Goal: Information Seeking & Learning: Learn about a topic

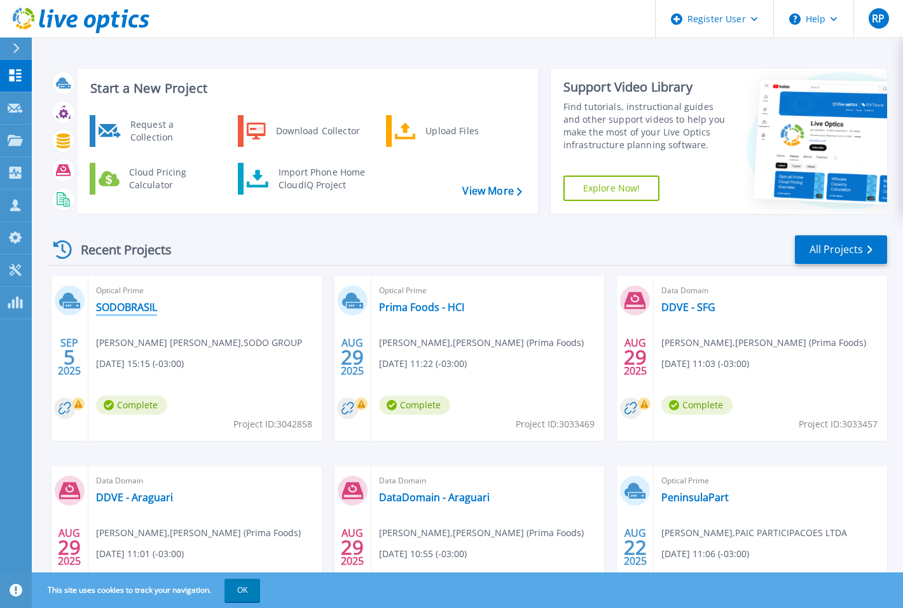
click at [132, 310] on link "SODOBRASIL" at bounding box center [126, 307] width 61 height 13
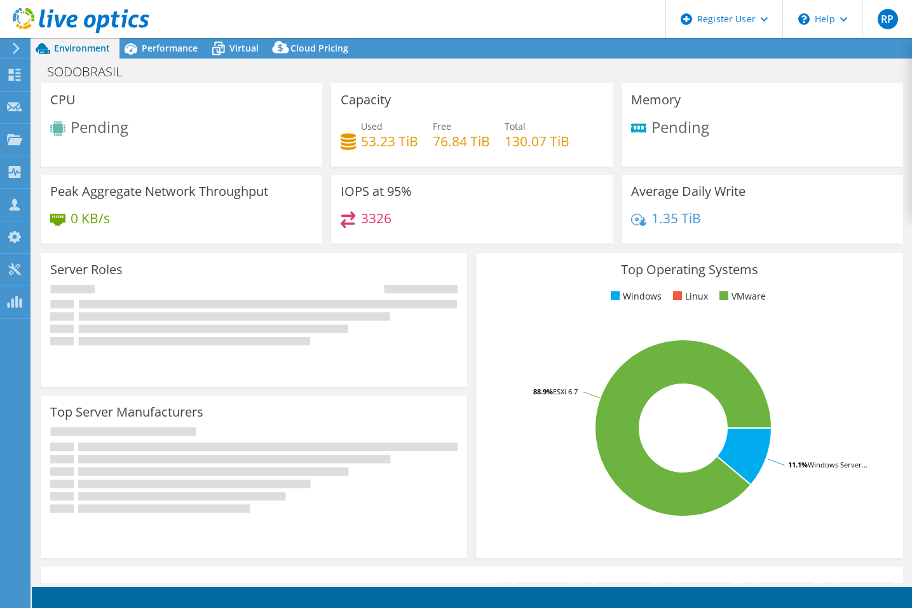
select select "USD"
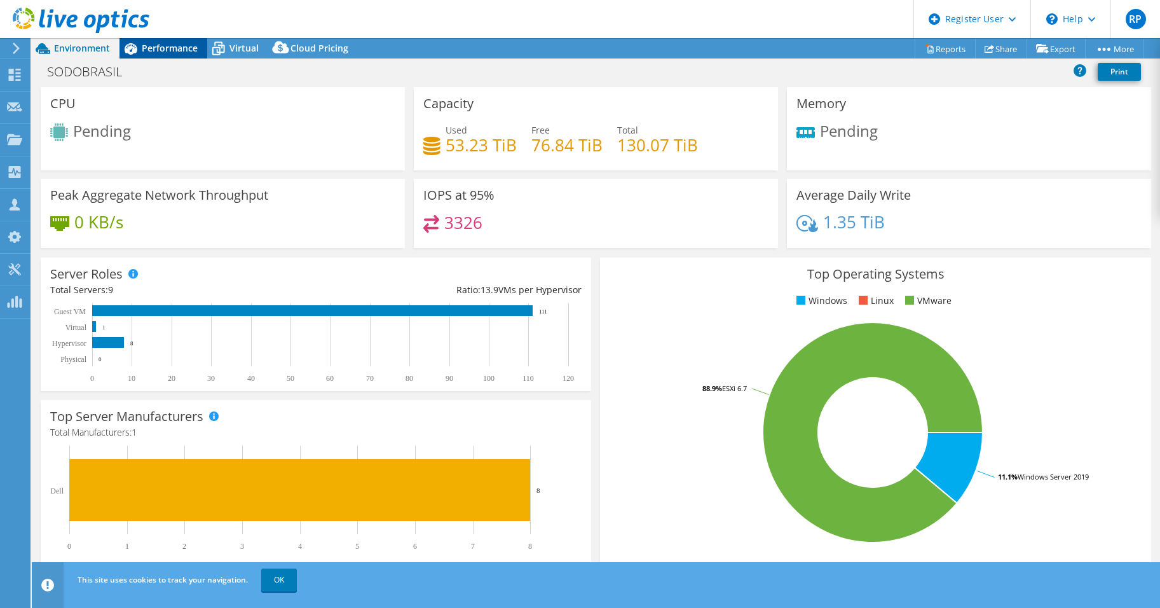
click at [162, 43] on span "Performance" at bounding box center [170, 48] width 56 height 12
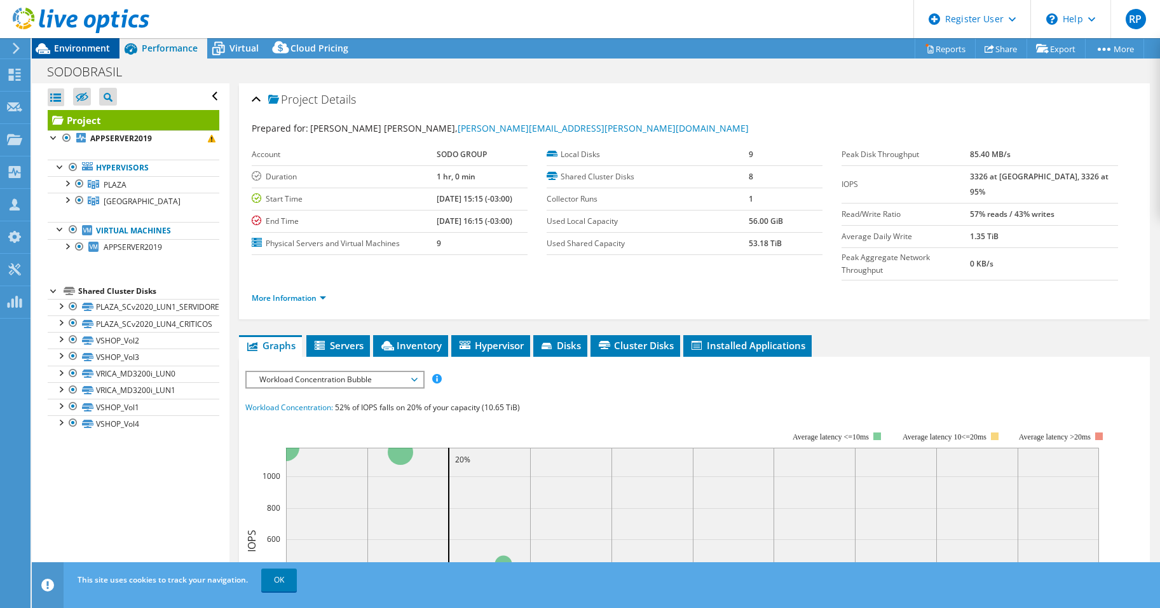
click at [85, 44] on span "Environment" at bounding box center [82, 48] width 56 height 12
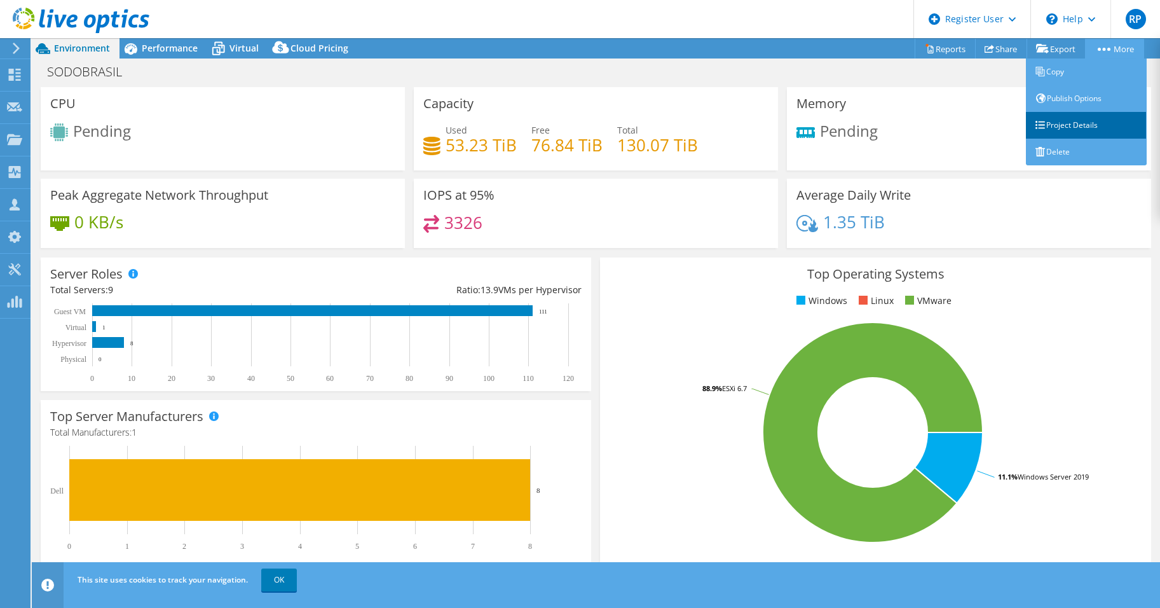
click at [911, 118] on link "Project Details" at bounding box center [1086, 125] width 121 height 27
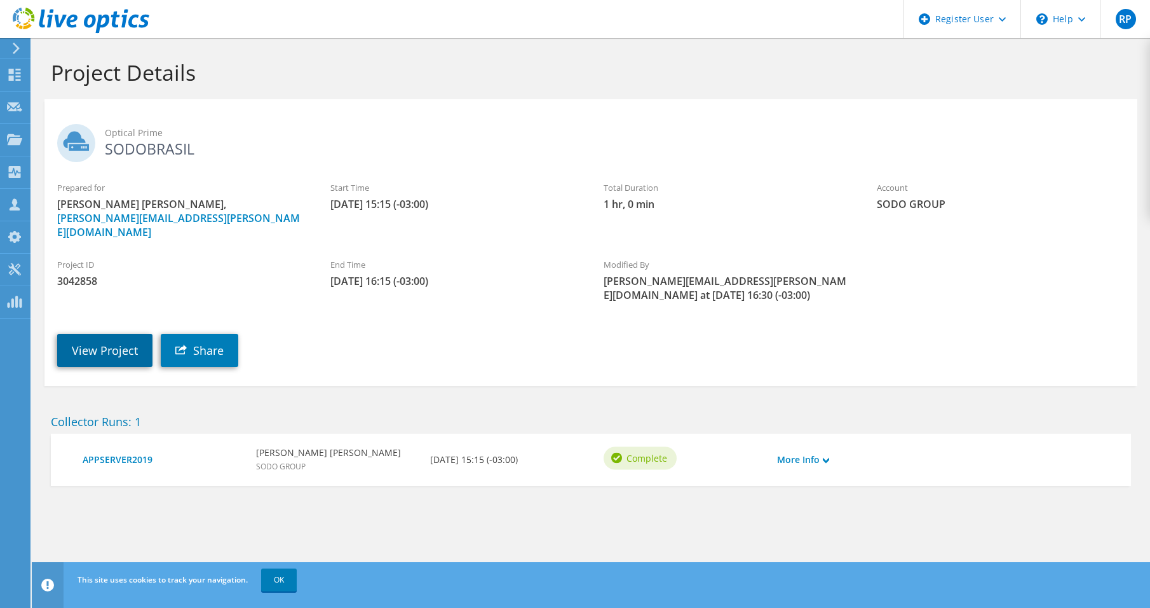
click at [92, 342] on link "View Project" at bounding box center [104, 350] width 95 height 33
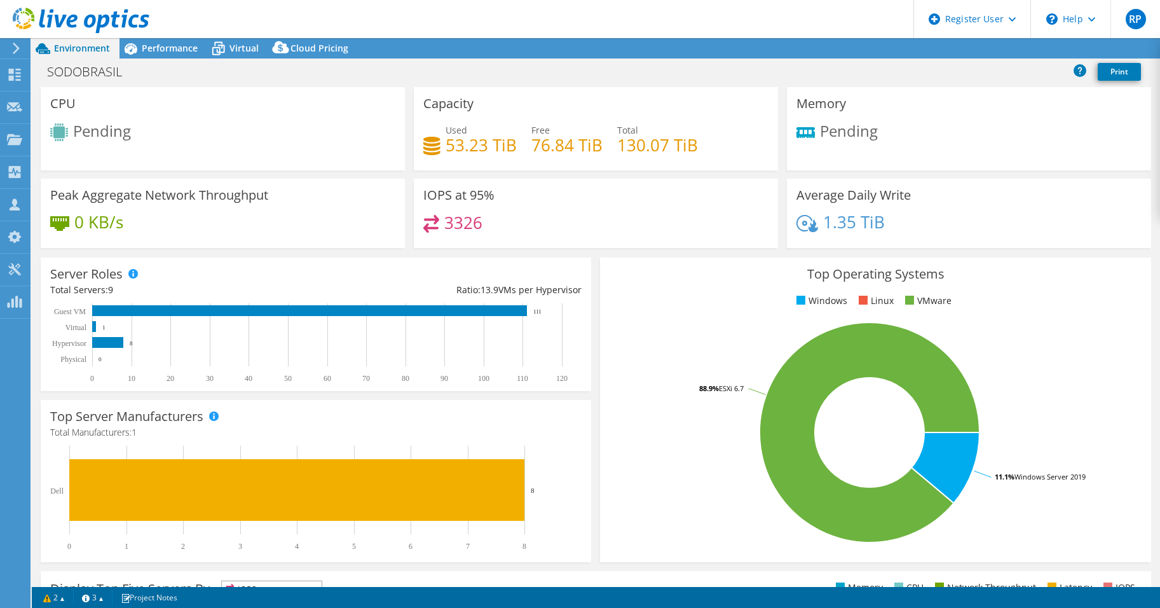
select select "USD"
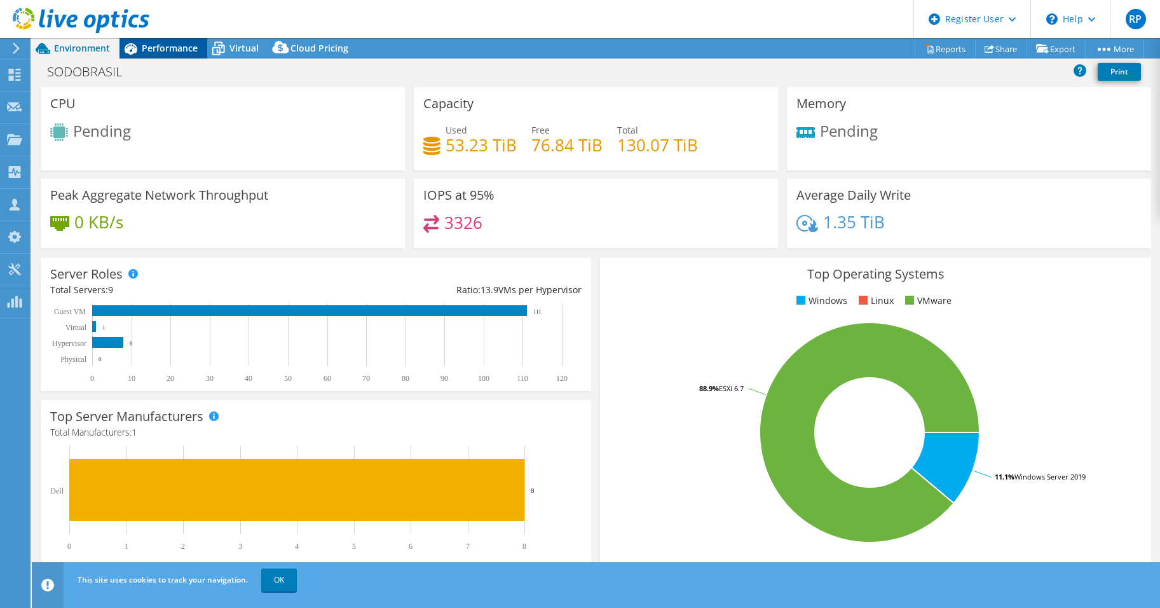
click at [162, 48] on span "Performance" at bounding box center [170, 48] width 56 height 12
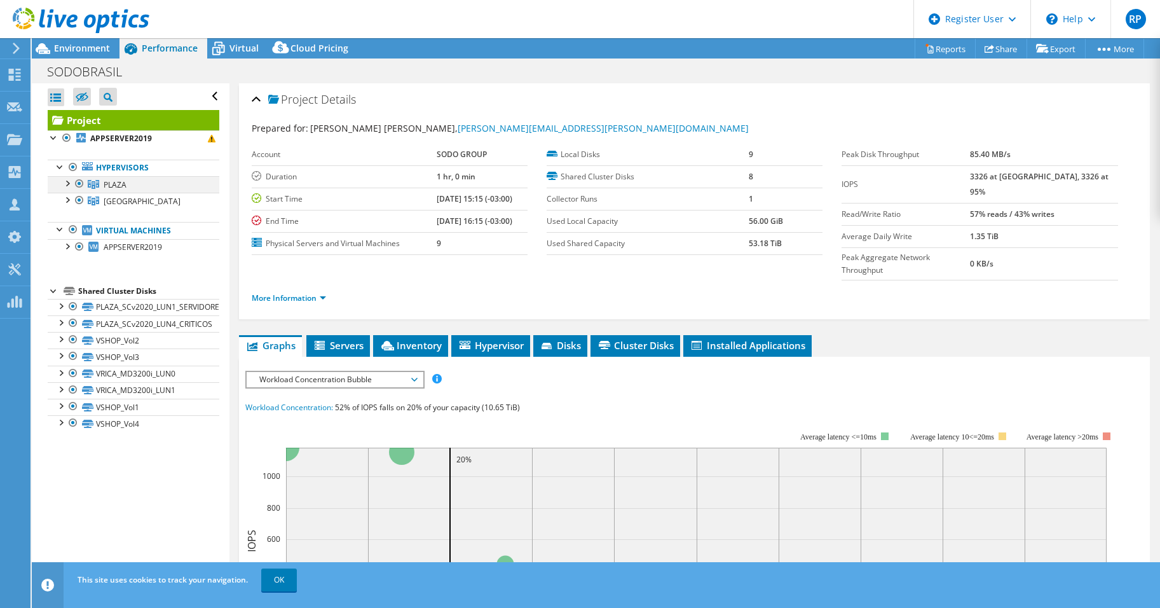
click at [69, 184] on div at bounding box center [66, 182] width 13 height 13
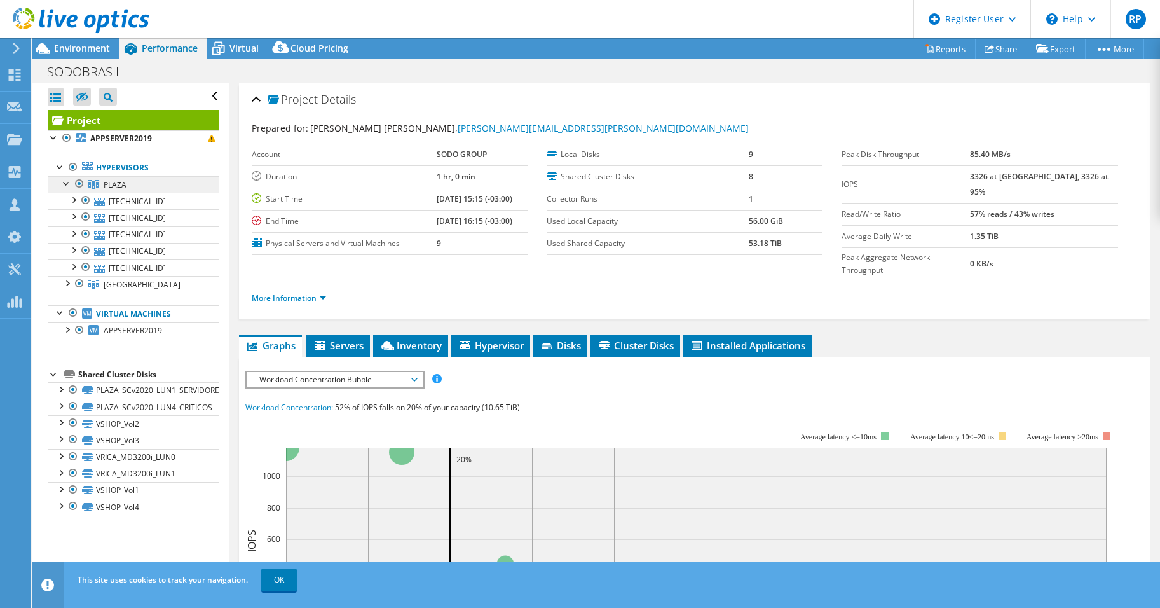
click at [110, 179] on span "PLAZA" at bounding box center [115, 184] width 23 height 11
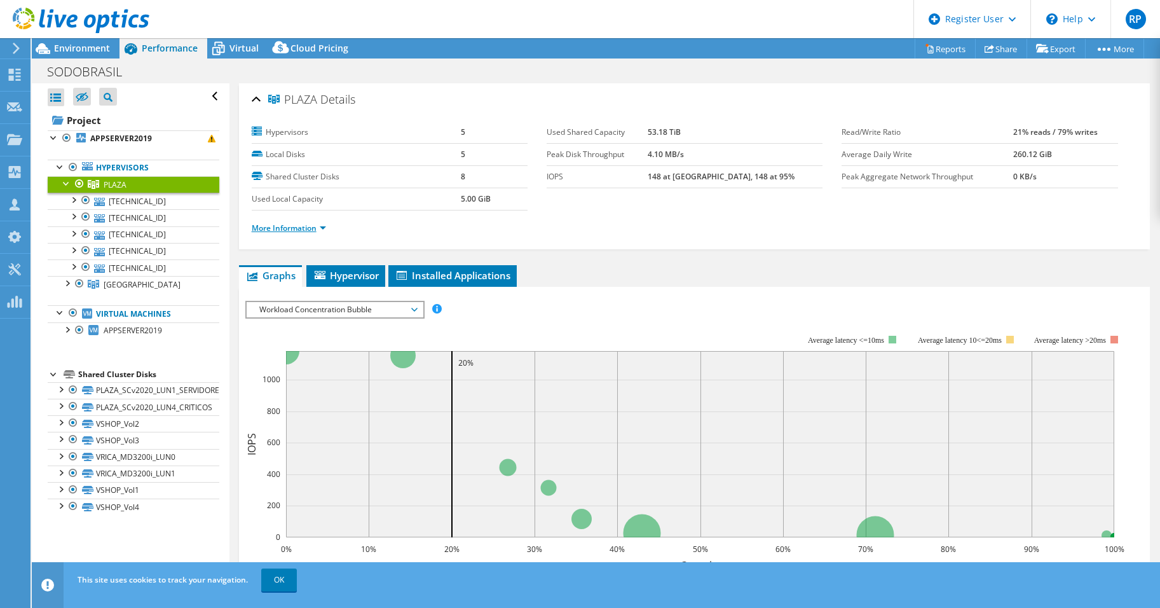
click at [324, 228] on link "More Information" at bounding box center [289, 227] width 74 height 11
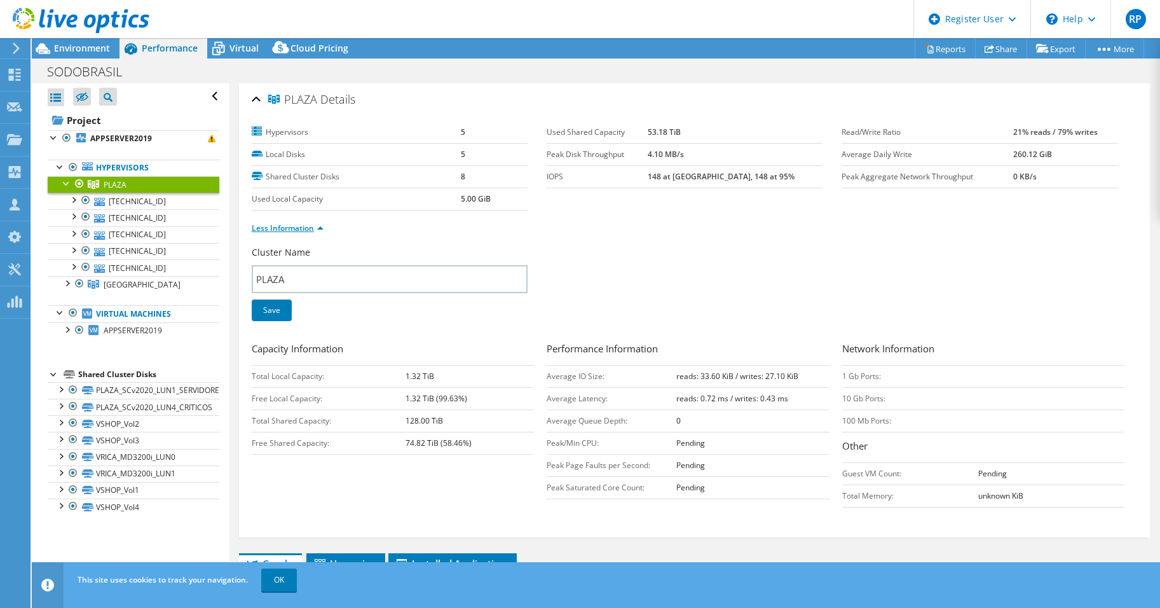
click at [324, 228] on li "Less Information" at bounding box center [291, 228] width 79 height 14
click at [322, 229] on link "Less Information" at bounding box center [288, 227] width 72 height 11
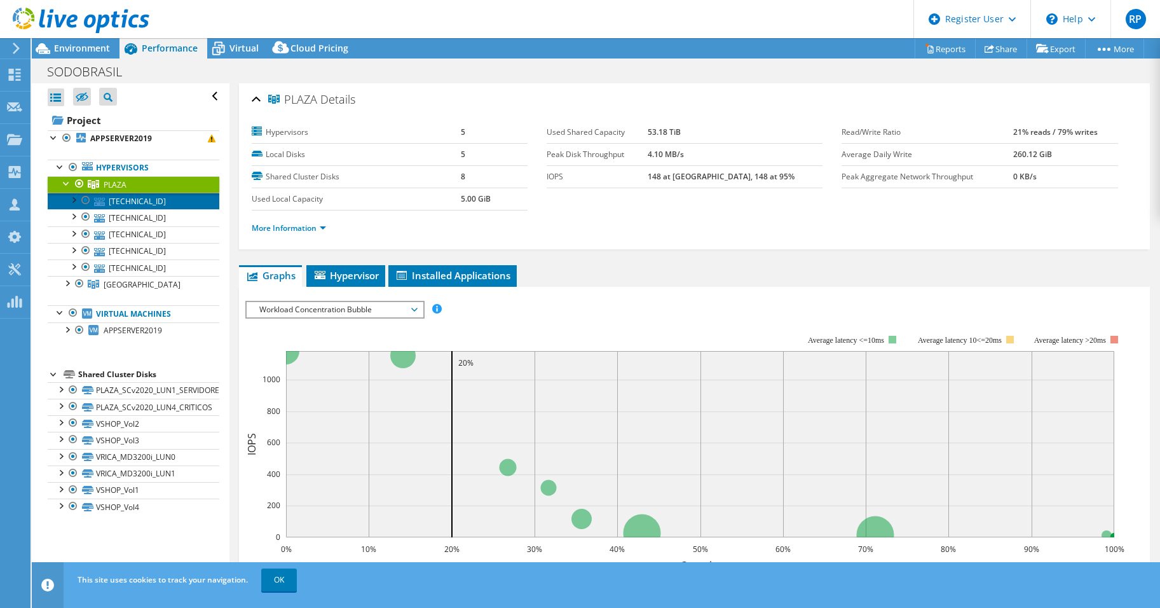
click at [125, 203] on link "10.29.255.3" at bounding box center [134, 201] width 172 height 17
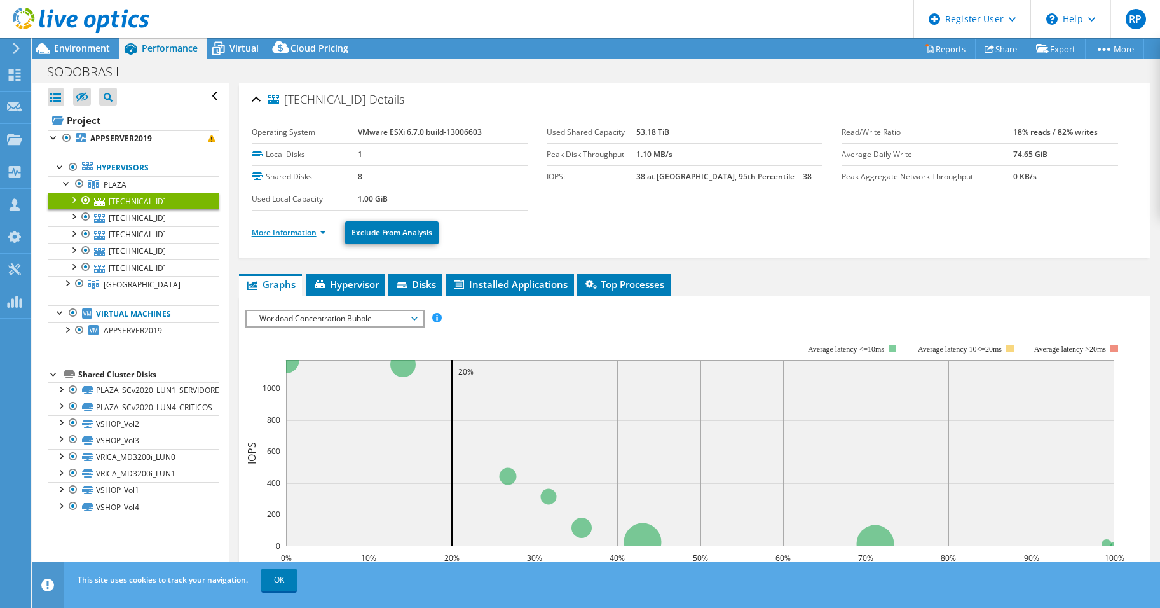
click at [324, 233] on link "More Information" at bounding box center [289, 232] width 74 height 11
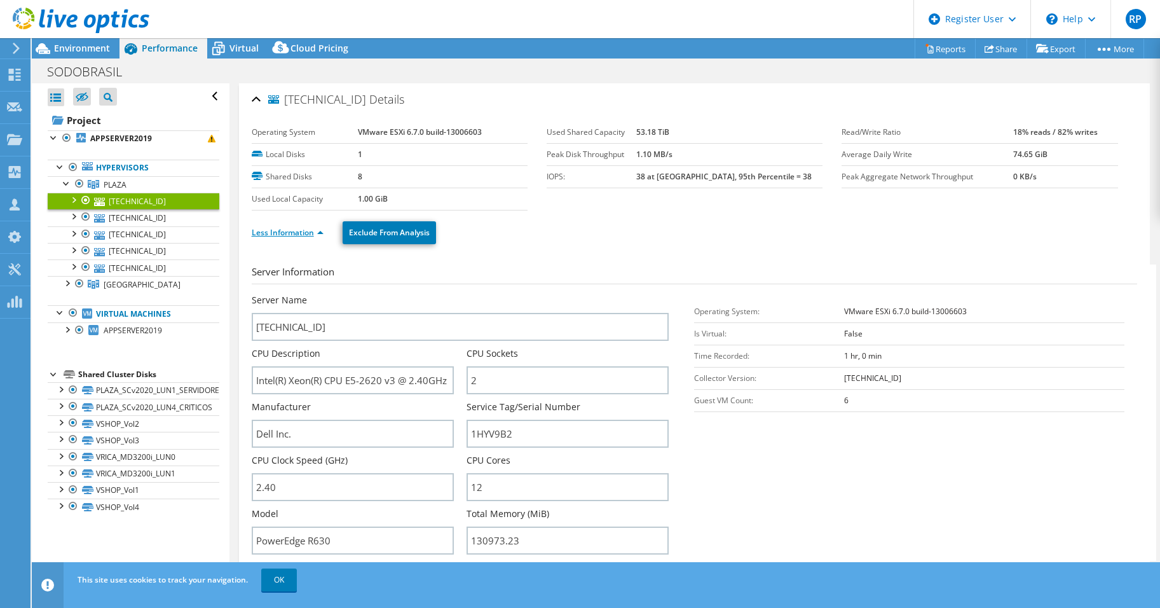
click at [318, 232] on link "Less Information" at bounding box center [288, 232] width 72 height 11
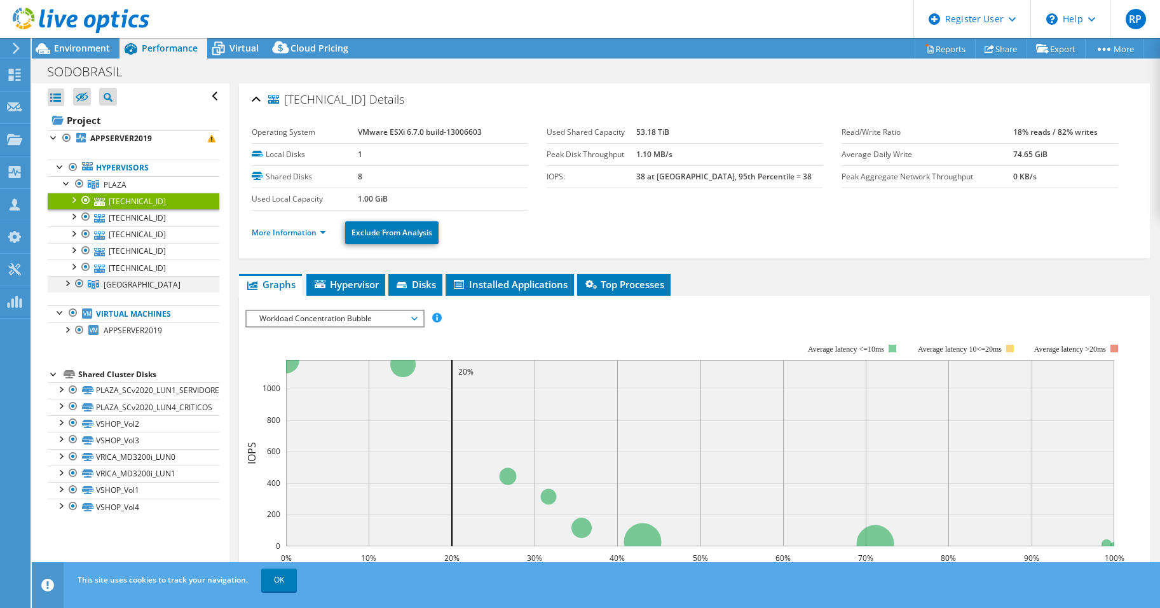
click at [67, 285] on div at bounding box center [66, 282] width 13 height 13
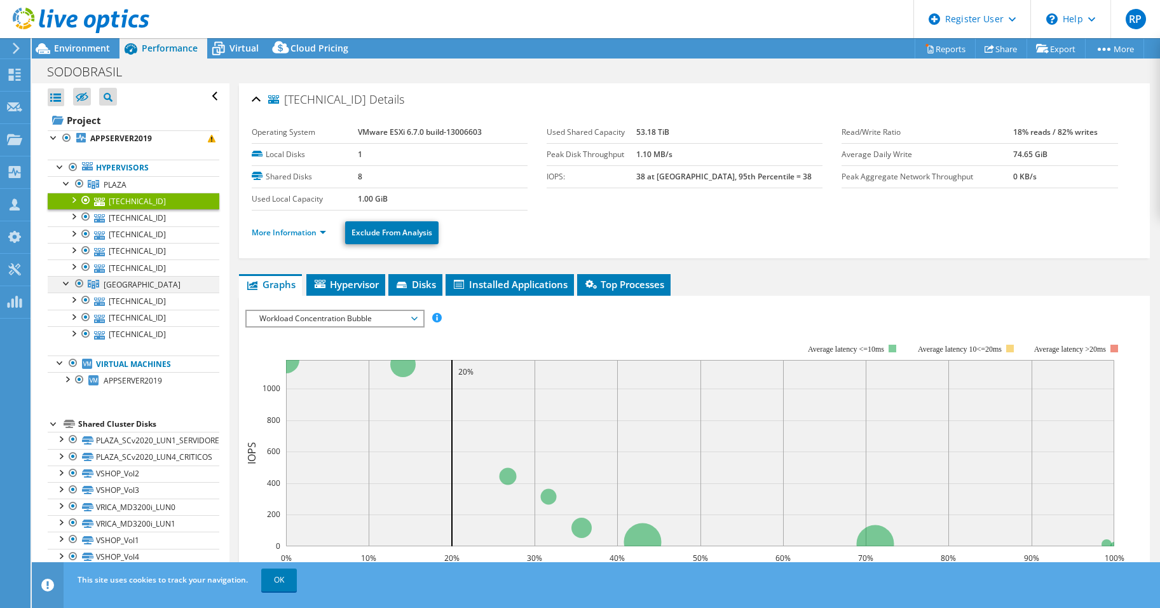
click at [67, 285] on div at bounding box center [66, 282] width 13 height 13
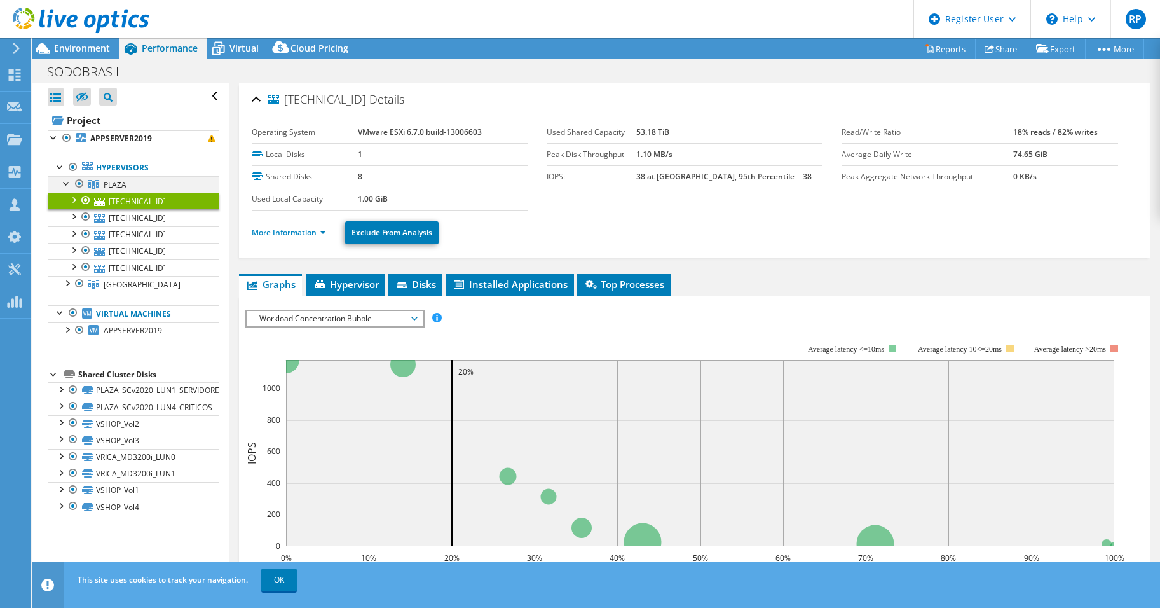
click at [64, 184] on div at bounding box center [66, 182] width 13 height 13
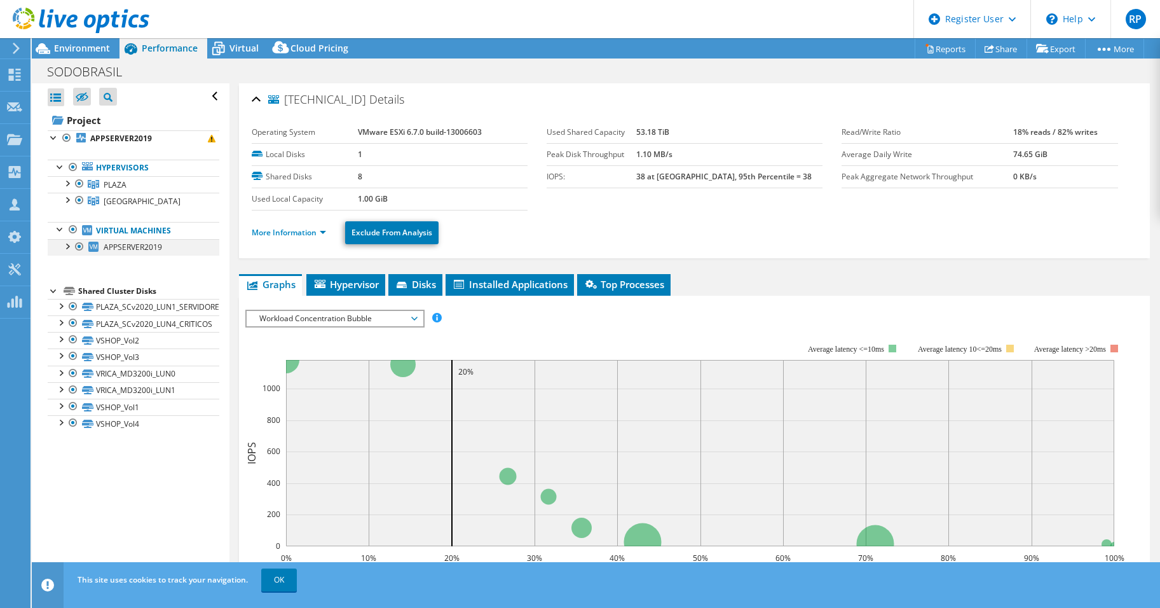
click at [66, 246] on div at bounding box center [66, 245] width 13 height 13
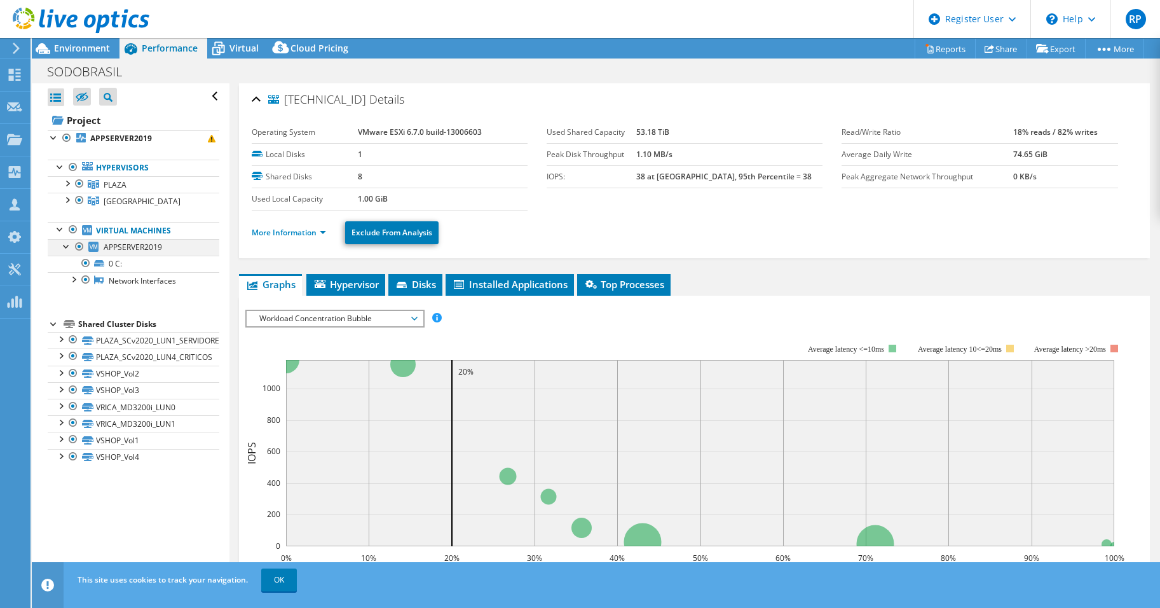
click at [66, 246] on div at bounding box center [66, 245] width 13 height 13
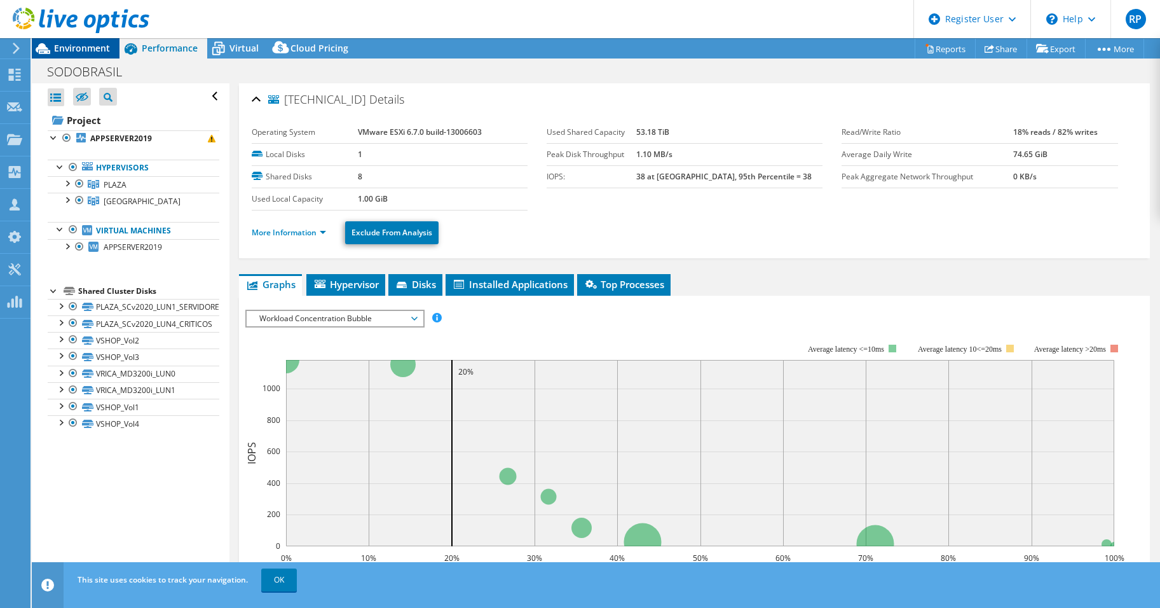
click at [76, 51] on span "Environment" at bounding box center [82, 48] width 56 height 12
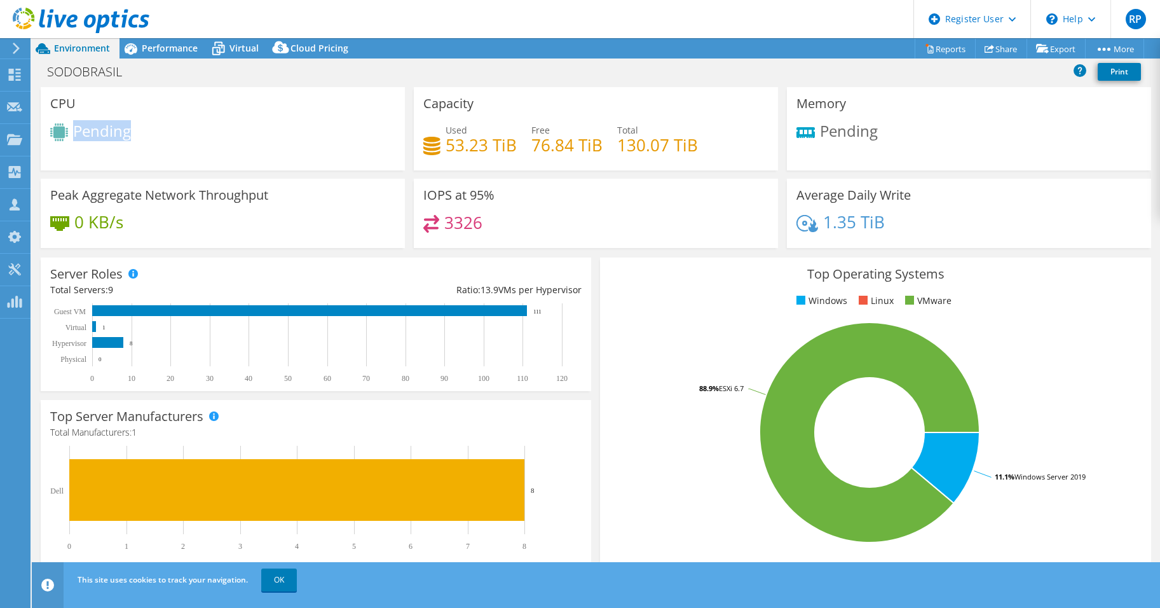
drag, startPoint x: 78, startPoint y: 128, endPoint x: 132, endPoint y: 131, distance: 54.1
click at [132, 131] on div "Pending" at bounding box center [222, 133] width 345 height 21
drag, startPoint x: 132, startPoint y: 131, endPoint x: 115, endPoint y: 149, distance: 24.8
click at [115, 149] on div "CPU Pending" at bounding box center [223, 128] width 364 height 83
click at [168, 52] on span "Performance" at bounding box center [170, 48] width 56 height 12
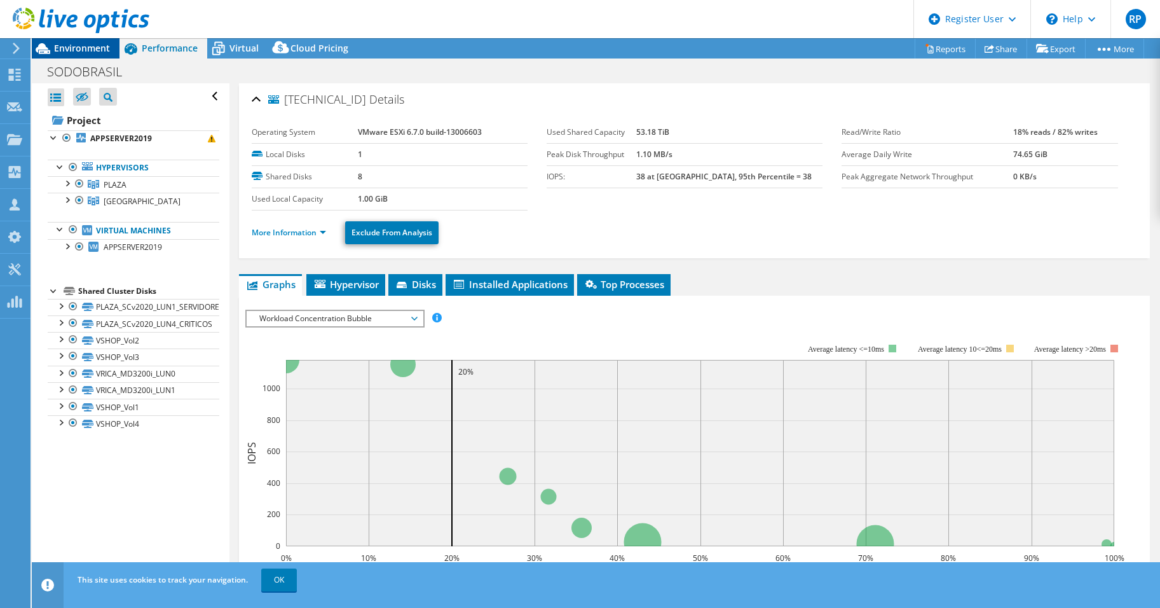
click at [81, 49] on span "Environment" at bounding box center [82, 48] width 56 height 12
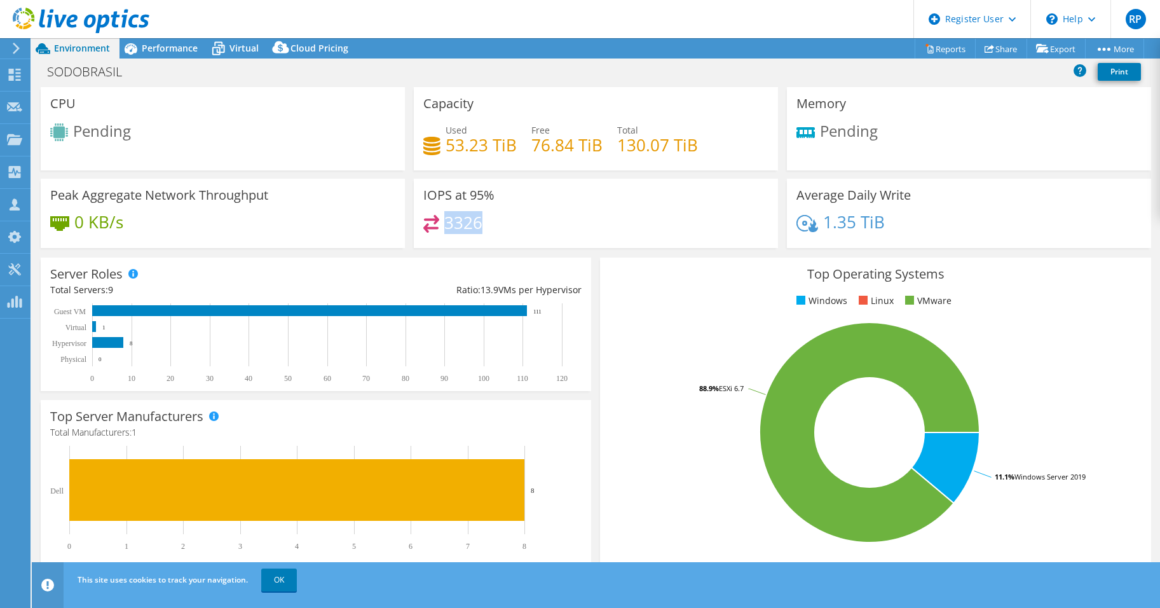
drag, startPoint x: 482, startPoint y: 225, endPoint x: 442, endPoint y: 224, distance: 39.4
click at [442, 224] on div "3326" at bounding box center [595, 228] width 345 height 27
drag, startPoint x: 442, startPoint y: 224, endPoint x: 512, endPoint y: 224, distance: 69.3
click at [517, 224] on div "3326" at bounding box center [595, 228] width 345 height 27
drag, startPoint x: 442, startPoint y: 223, endPoint x: 477, endPoint y: 224, distance: 35.0
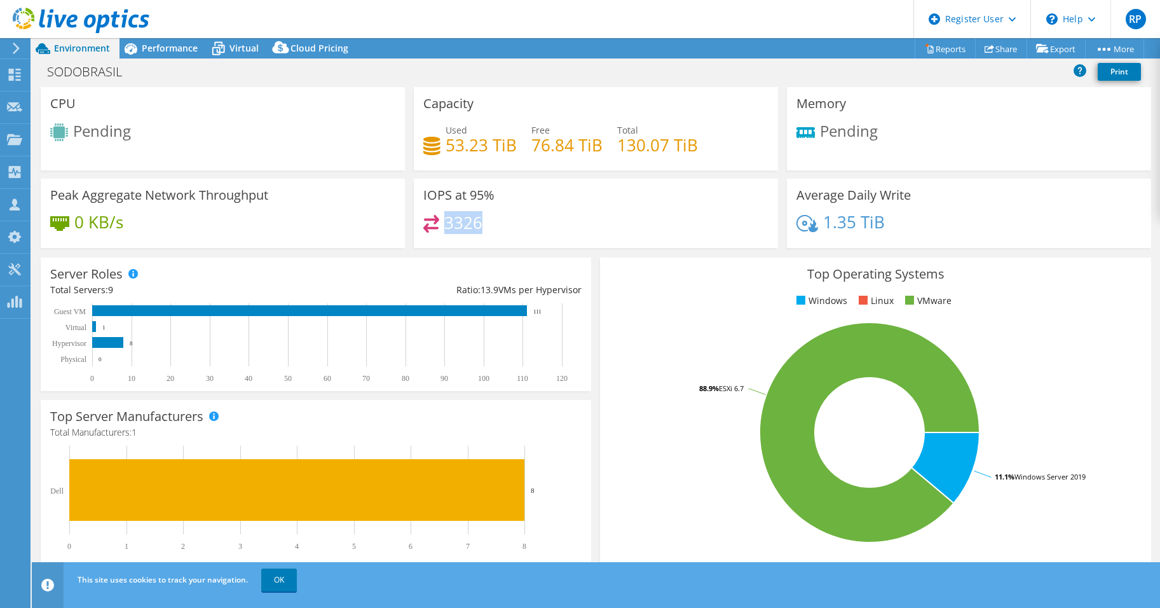
click at [477, 224] on h4 "3326" at bounding box center [463, 222] width 38 height 14
click at [477, 229] on h4 "3326" at bounding box center [463, 222] width 38 height 14
click at [163, 51] on span "Performance" at bounding box center [170, 48] width 56 height 12
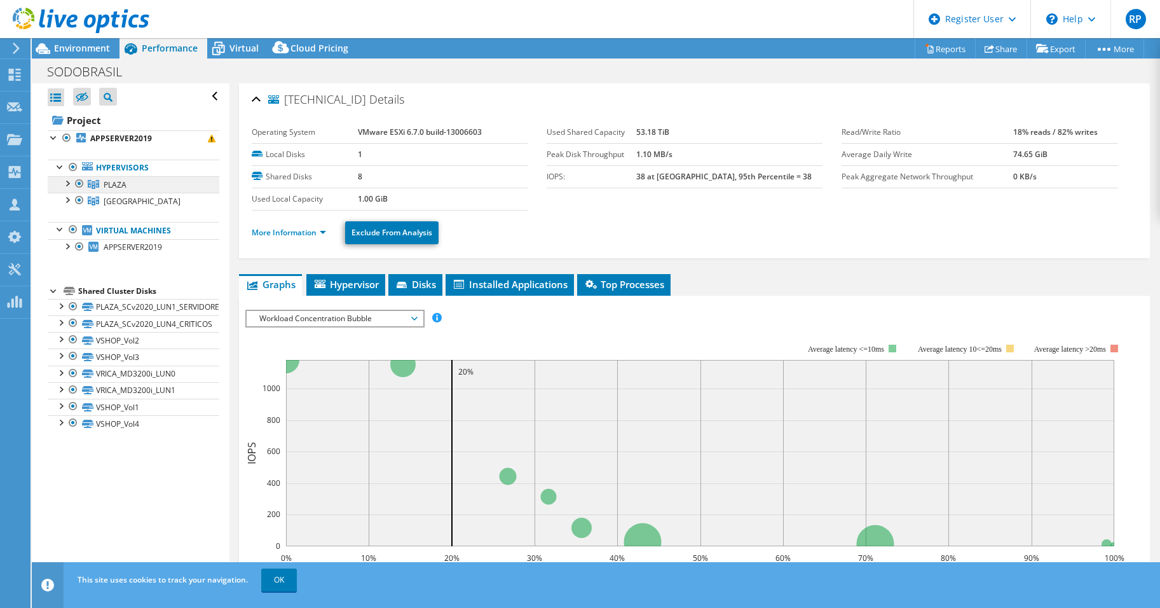
click at [109, 182] on span "PLAZA" at bounding box center [115, 184] width 23 height 11
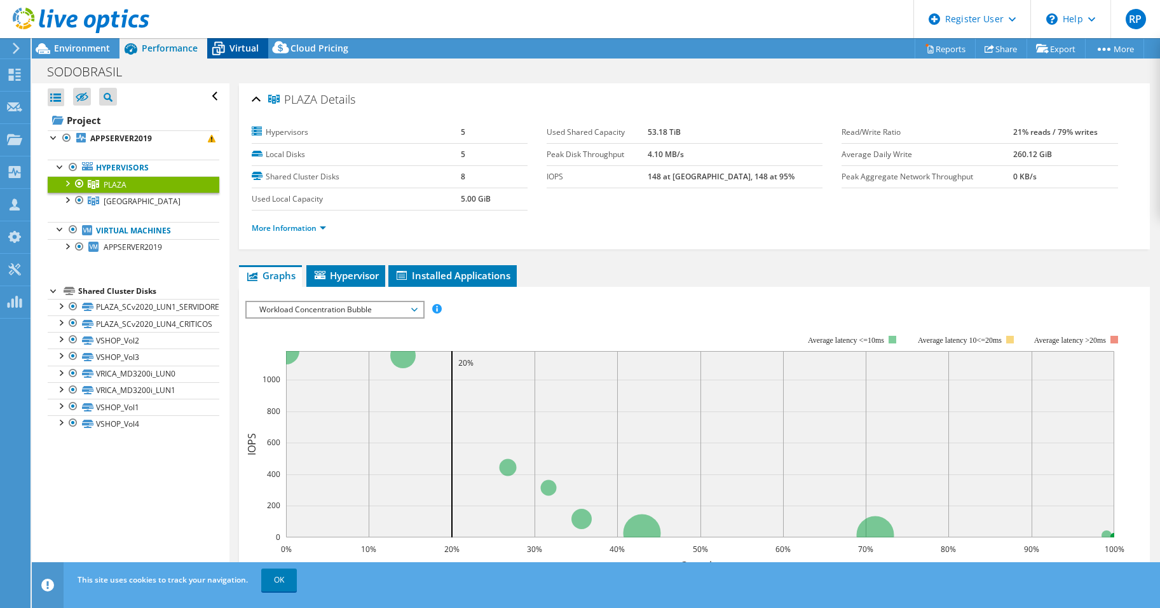
click at [241, 46] on span "Virtual" at bounding box center [243, 48] width 29 height 12
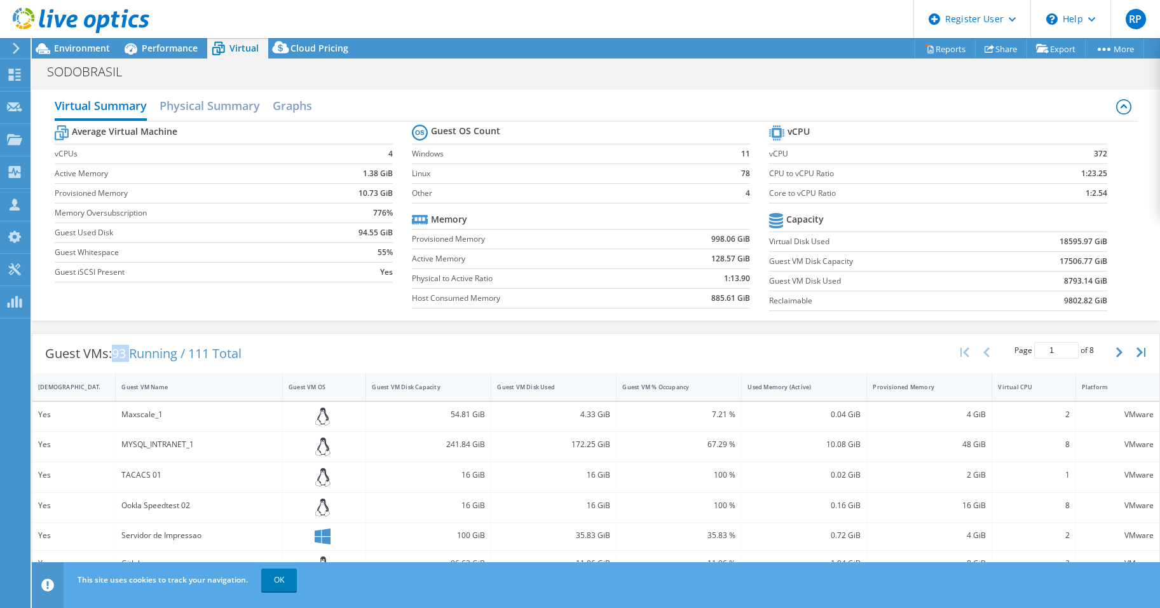
drag, startPoint x: 116, startPoint y: 353, endPoint x: 135, endPoint y: 357, distance: 18.8
click at [135, 356] on span "93 Running / 111 Total" at bounding box center [177, 352] width 130 height 17
click at [163, 49] on span "Performance" at bounding box center [170, 48] width 56 height 12
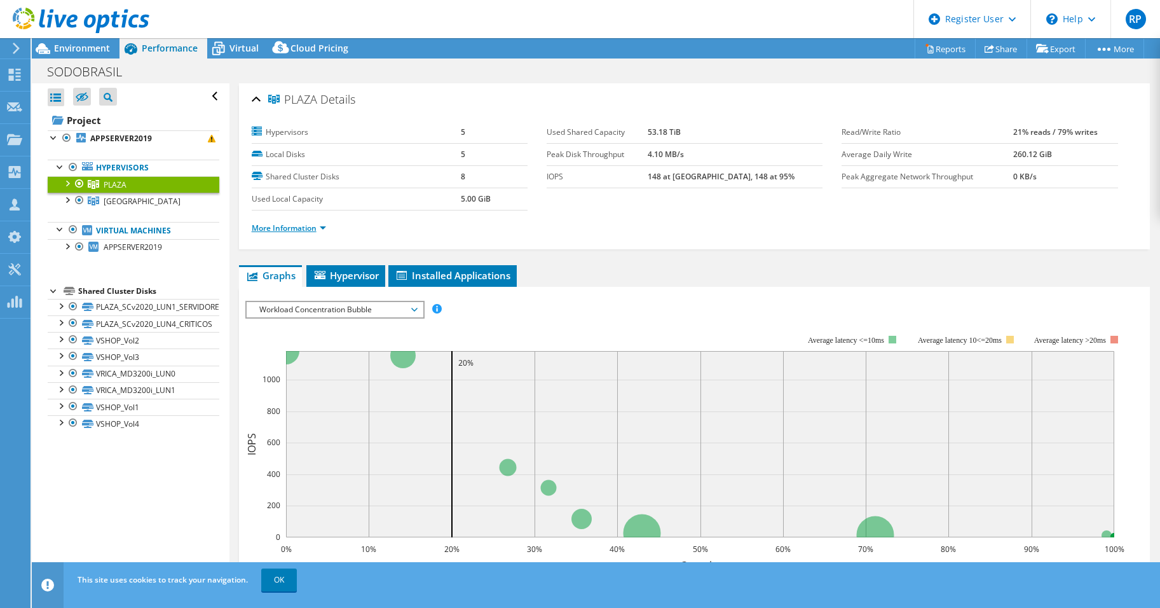
click at [324, 228] on link "More Information" at bounding box center [289, 227] width 74 height 11
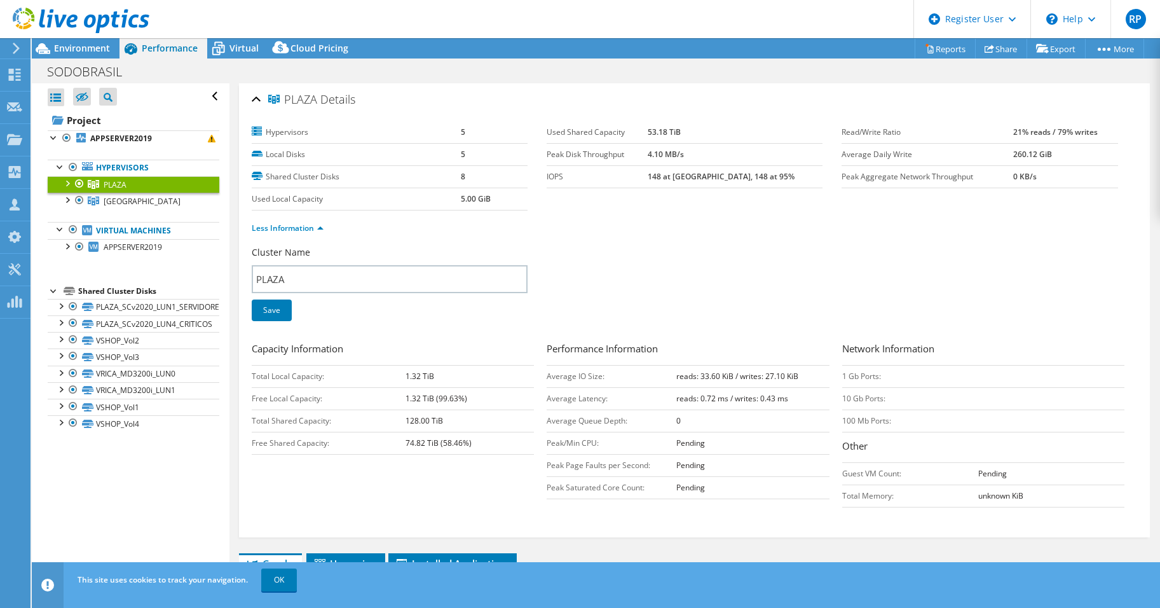
click at [69, 185] on div at bounding box center [66, 182] width 13 height 13
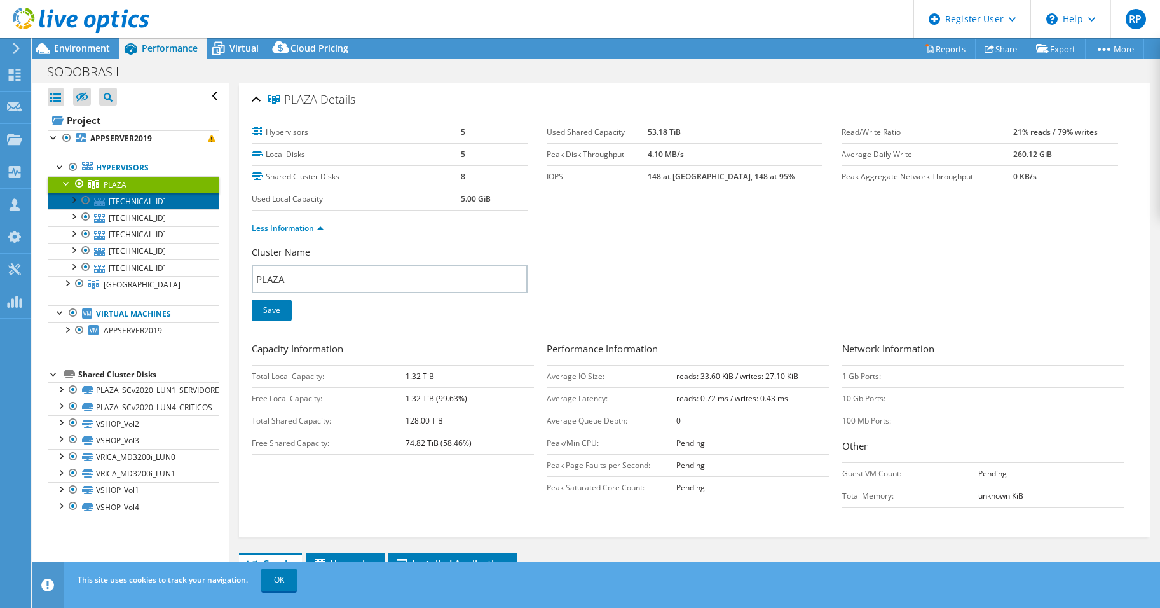
click at [142, 197] on link "[TECHNICAL_ID]" at bounding box center [134, 201] width 172 height 17
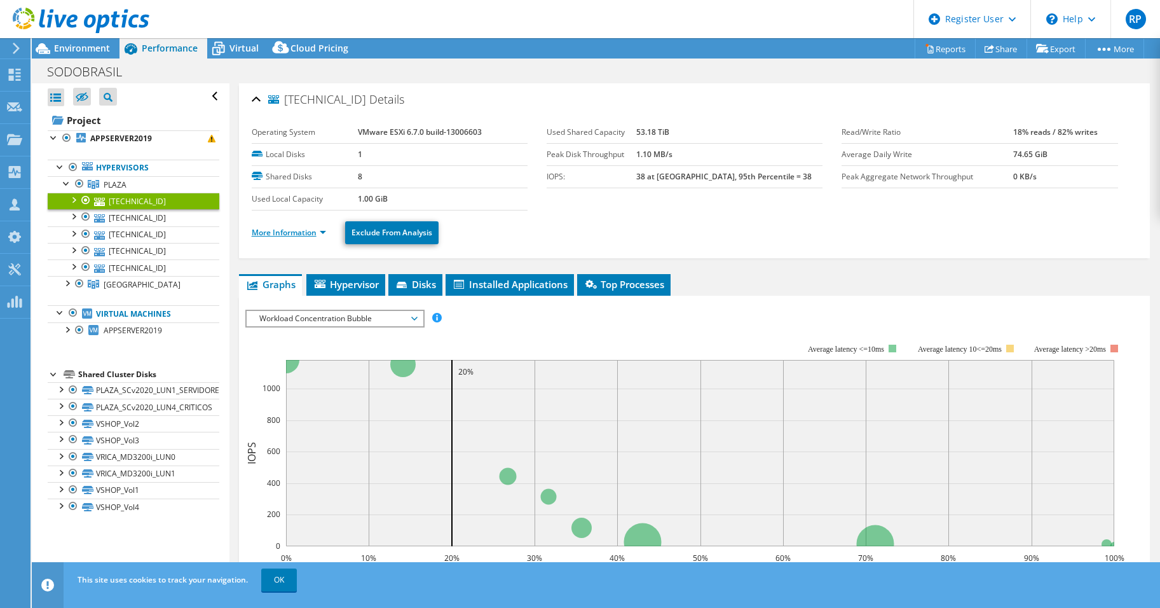
click at [323, 233] on link "More Information" at bounding box center [289, 232] width 74 height 11
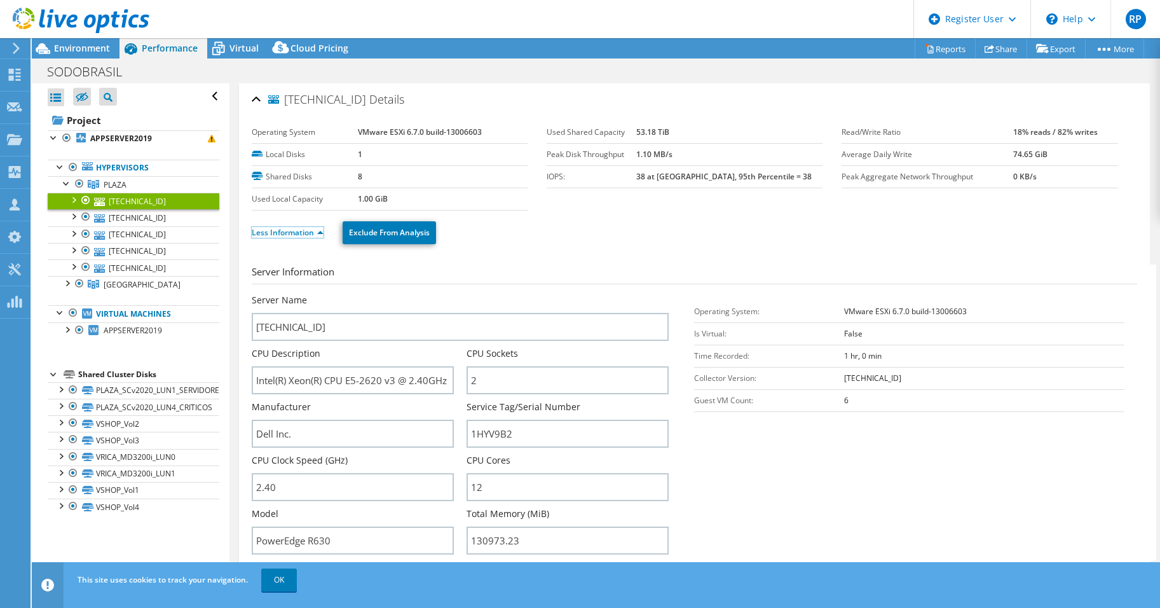
scroll to position [64, 0]
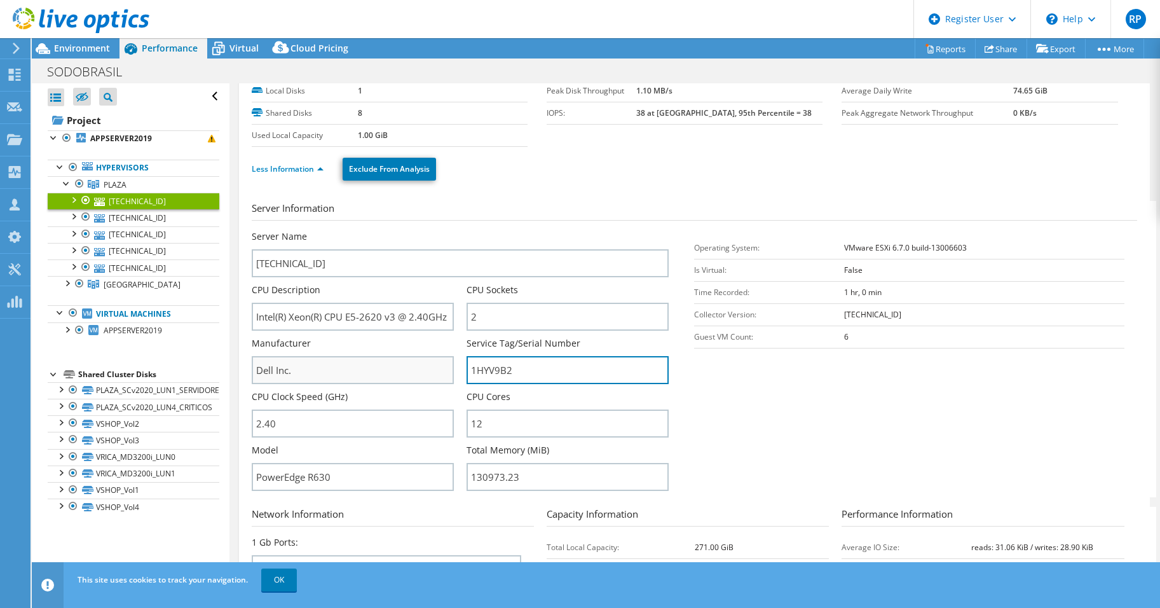
drag, startPoint x: 521, startPoint y: 372, endPoint x: 438, endPoint y: 378, distance: 82.8
click at [442, 230] on div "Server Name 10.29.255.3 CPU Description Intel(R) Xeon(R) CPU E5-2620 v3 @ 2.40G…" at bounding box center [467, 230] width 430 height 0
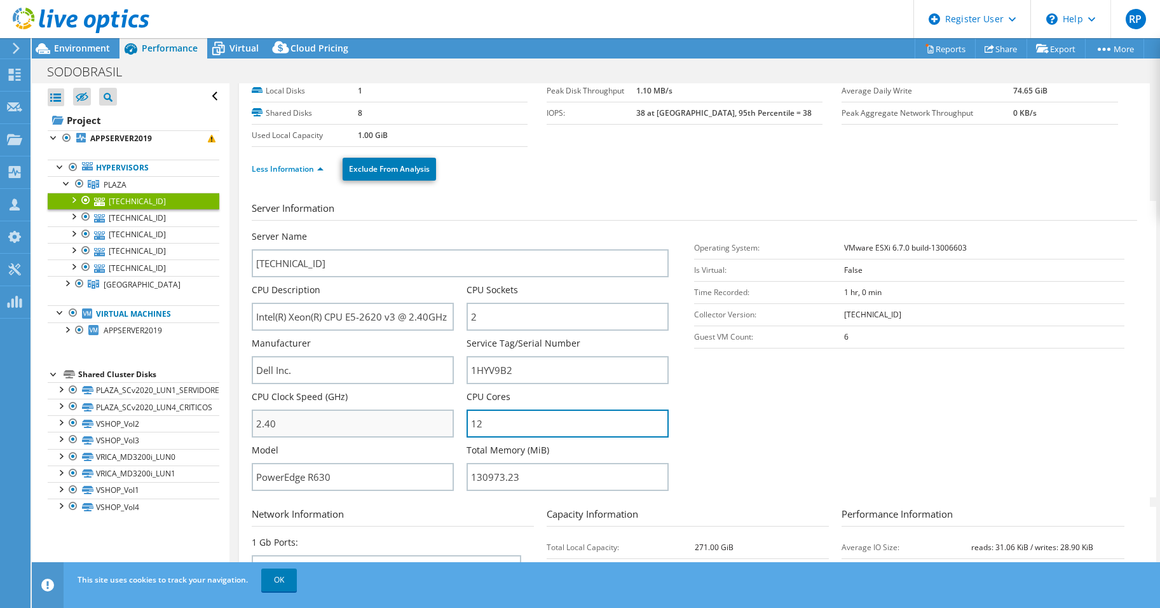
drag, startPoint x: 491, startPoint y: 426, endPoint x: 451, endPoint y: 421, distance: 41.0
click at [451, 230] on div "Server Name 10.29.255.3 CPU Description Intel(R) Xeon(R) CPU E5-2620 v3 @ 2.40G…" at bounding box center [467, 230] width 430 height 0
click at [505, 425] on input "12" at bounding box center [568, 423] width 202 height 28
drag, startPoint x: 494, startPoint y: 423, endPoint x: 456, endPoint y: 424, distance: 37.5
click at [456, 230] on div "Server Name 10.29.255.3 CPU Description Intel(R) Xeon(R) CPU E5-2620 v3 @ 2.40G…" at bounding box center [467, 230] width 430 height 0
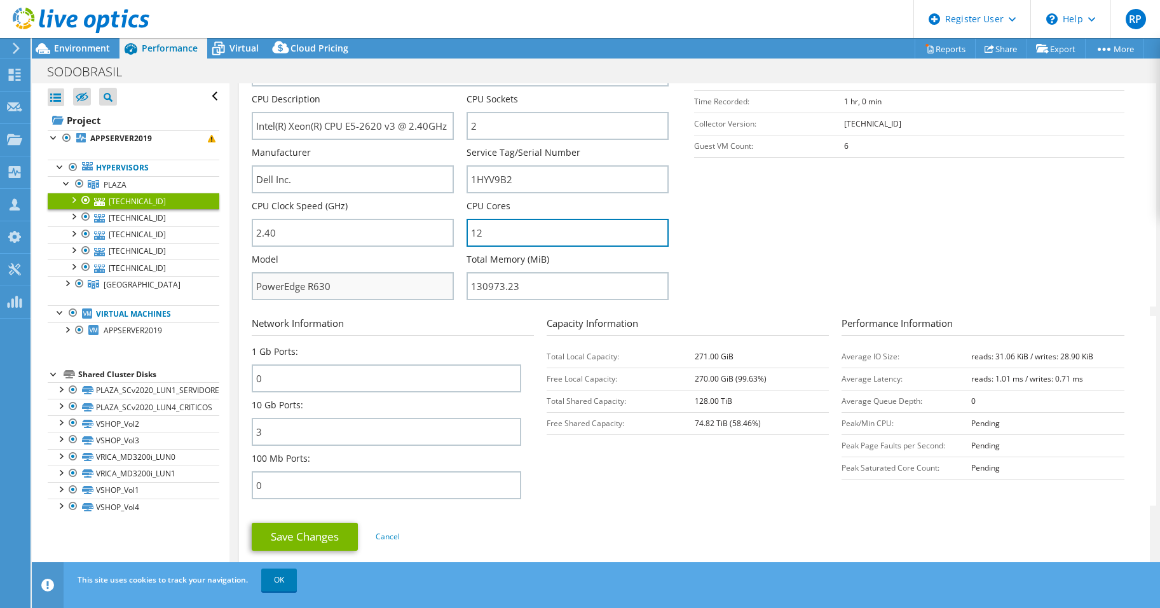
scroll to position [318, 0]
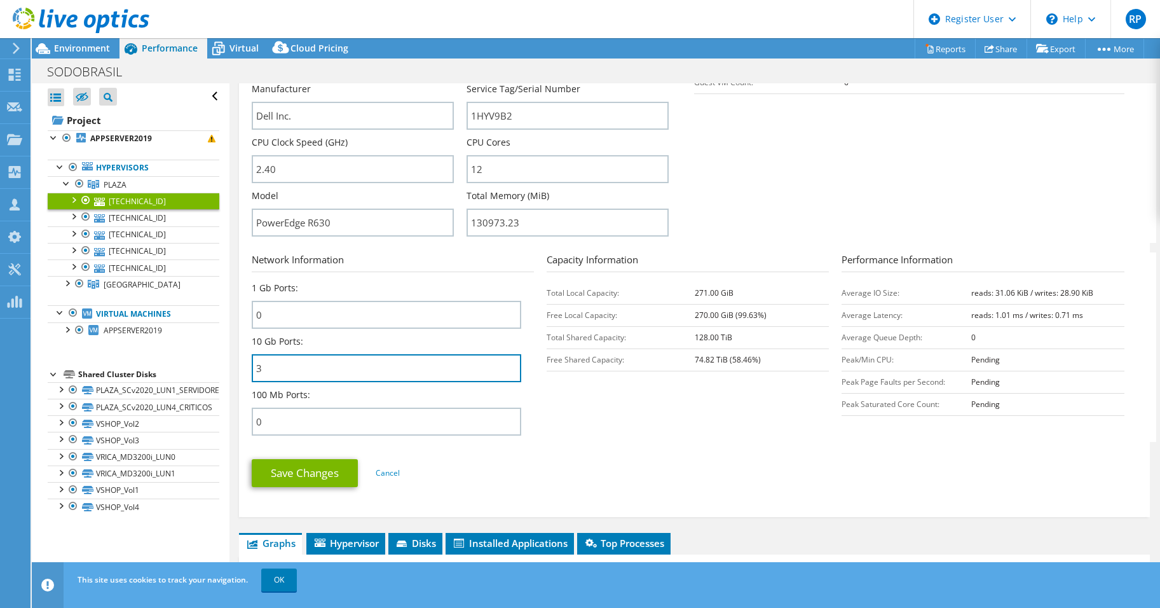
drag, startPoint x: 258, startPoint y: 371, endPoint x: 247, endPoint y: 374, distance: 11.3
click at [249, 372] on div "10.29.255.3 Details Operating System VMware ESXi 6.7.0 build-13006603 Local Dis…" at bounding box center [694, 140] width 911 height 751
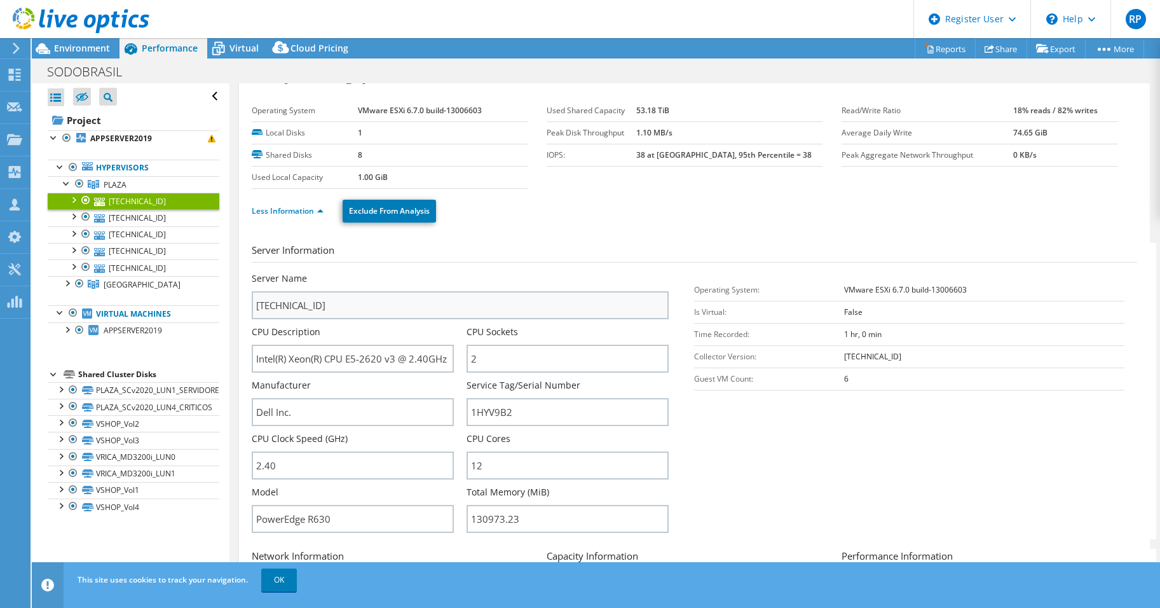
scroll to position [0, 0]
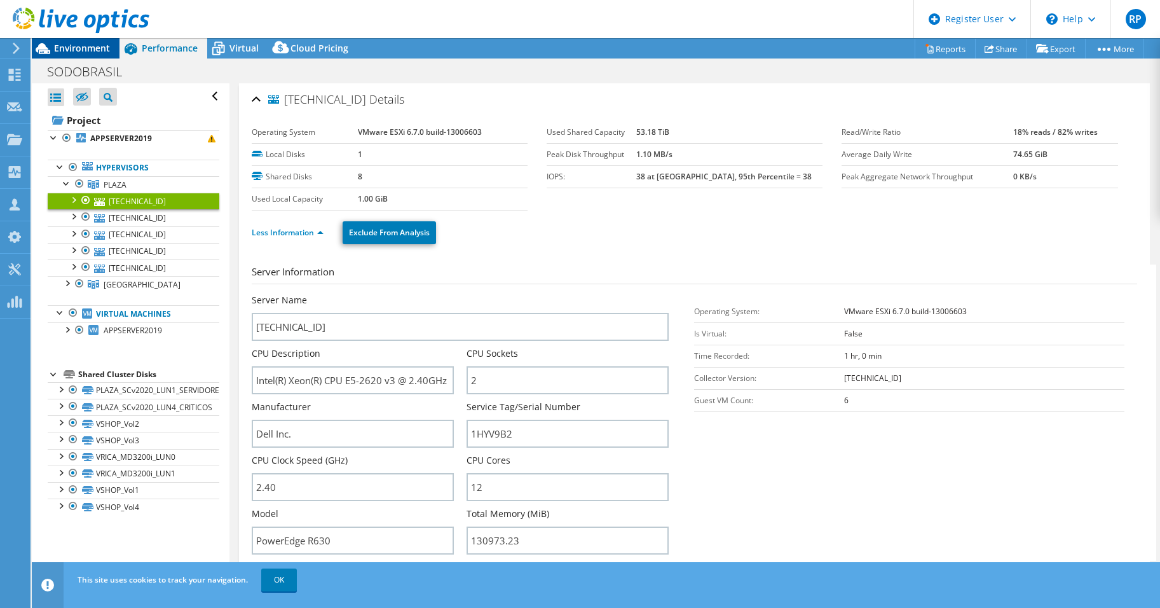
click at [79, 51] on span "Environment" at bounding box center [82, 48] width 56 height 12
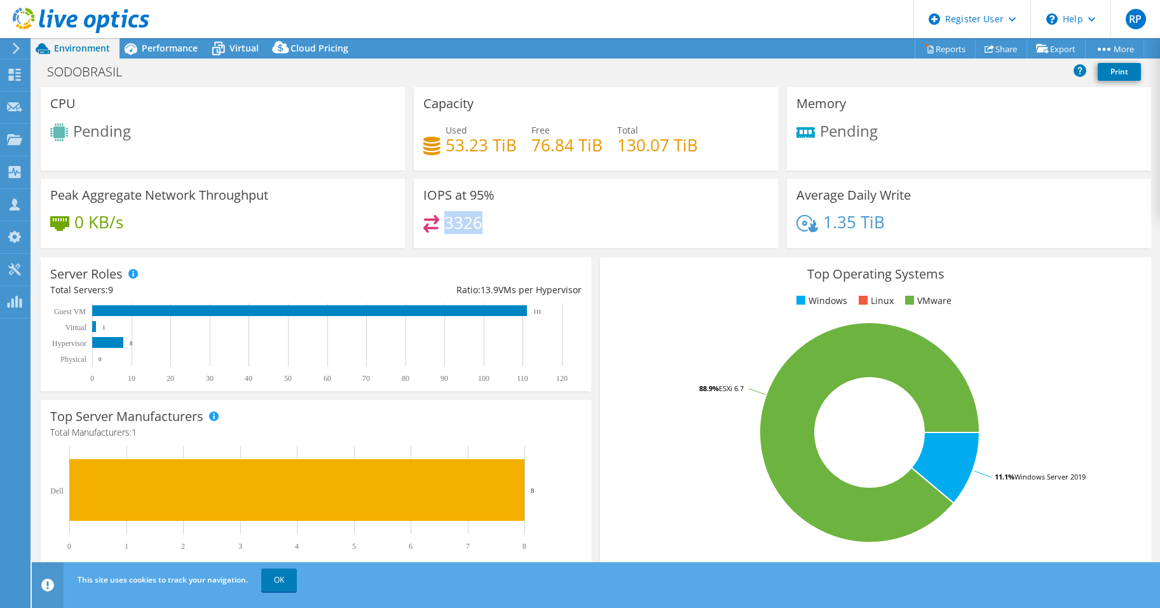
drag, startPoint x: 482, startPoint y: 222, endPoint x: 445, endPoint y: 225, distance: 37.0
click at [445, 225] on div "3326" at bounding box center [595, 228] width 345 height 27
drag, startPoint x: 445, startPoint y: 225, endPoint x: 460, endPoint y: 224, distance: 15.3
click at [460, 223] on h4 "3326" at bounding box center [463, 222] width 38 height 14
drag, startPoint x: 480, startPoint y: 225, endPoint x: 447, endPoint y: 226, distance: 33.7
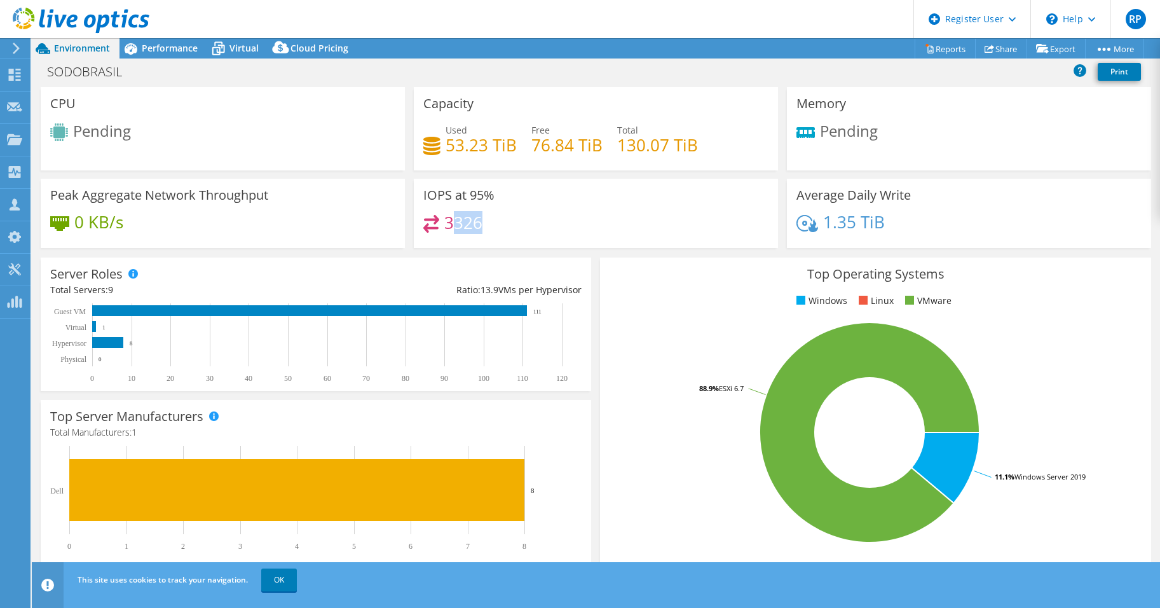
click at [447, 226] on div "3326" at bounding box center [595, 228] width 345 height 27
click at [146, 41] on div at bounding box center [74, 21] width 149 height 43
click at [146, 44] on span "Performance" at bounding box center [170, 48] width 56 height 12
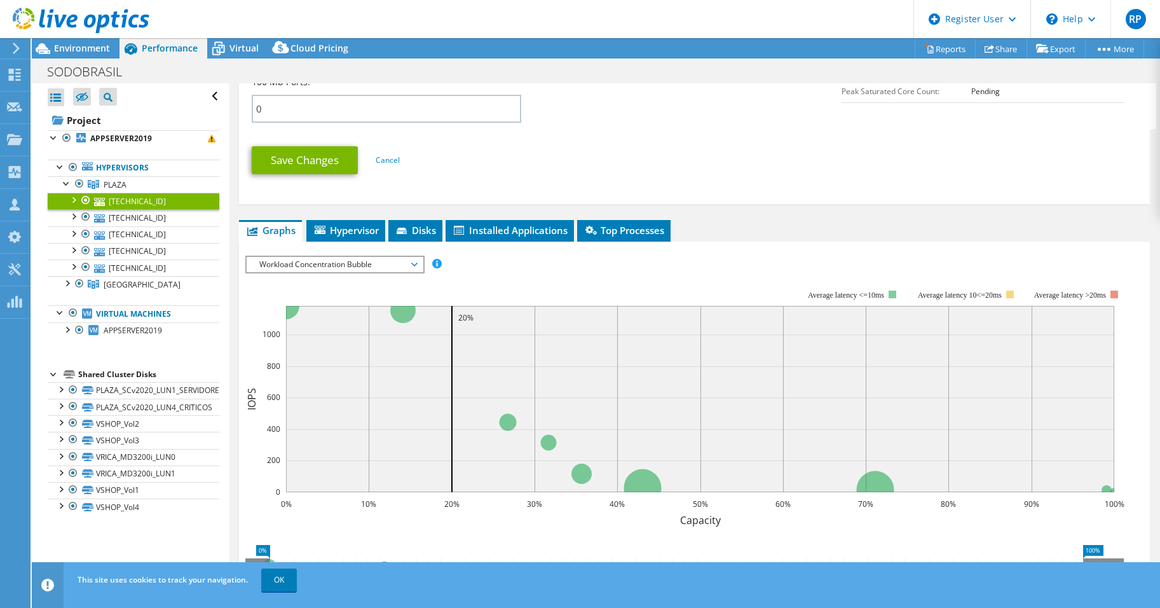
scroll to position [636, 0]
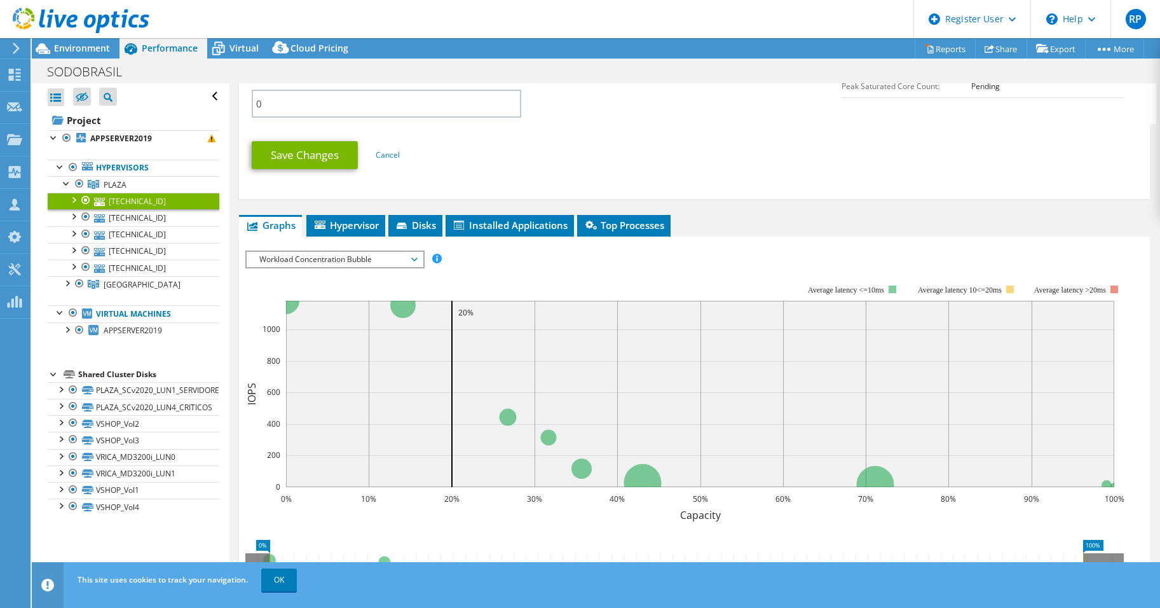
click at [318, 254] on span "Workload Concentration Bubble" at bounding box center [334, 259] width 163 height 15
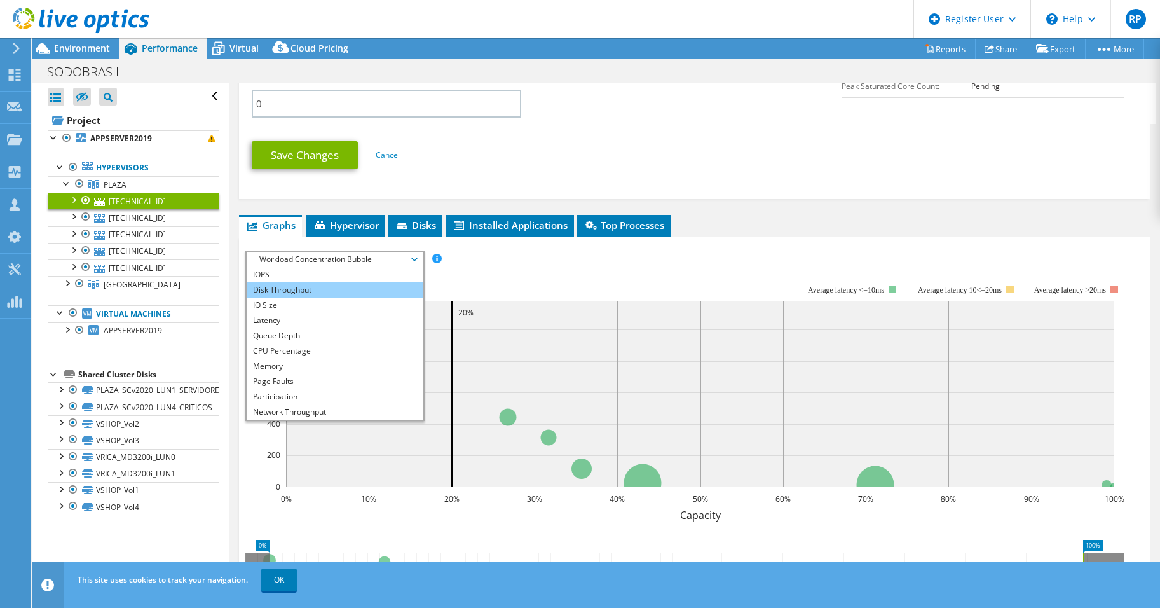
click at [282, 292] on li "Disk Throughput" at bounding box center [335, 289] width 176 height 15
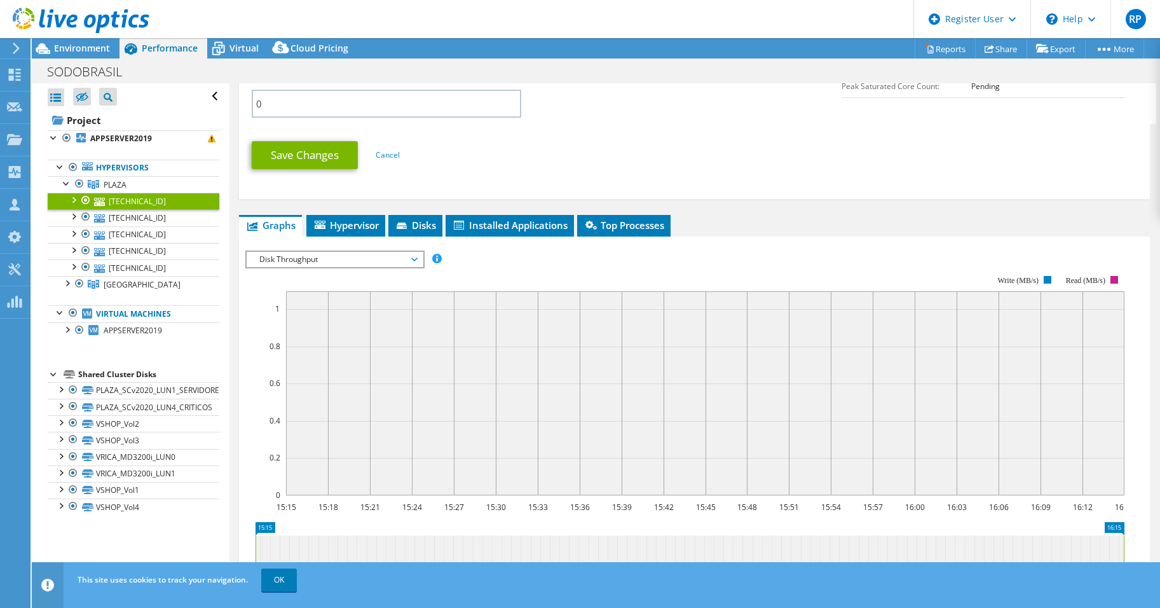
click at [325, 262] on span "Disk Throughput" at bounding box center [334, 259] width 163 height 15
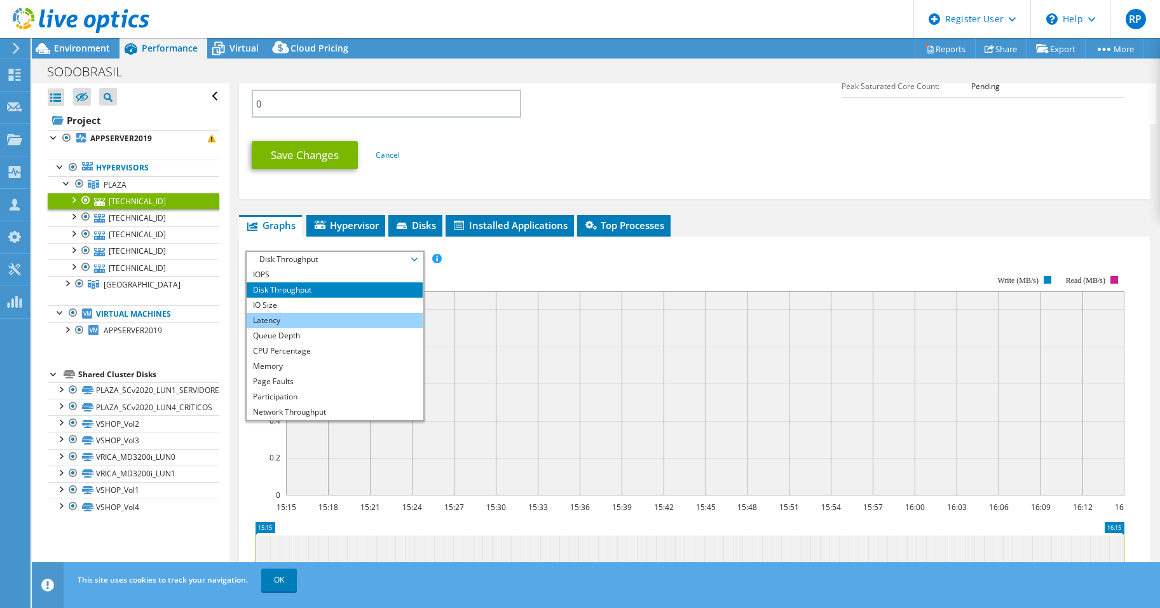
click at [273, 323] on li "Latency" at bounding box center [335, 320] width 176 height 15
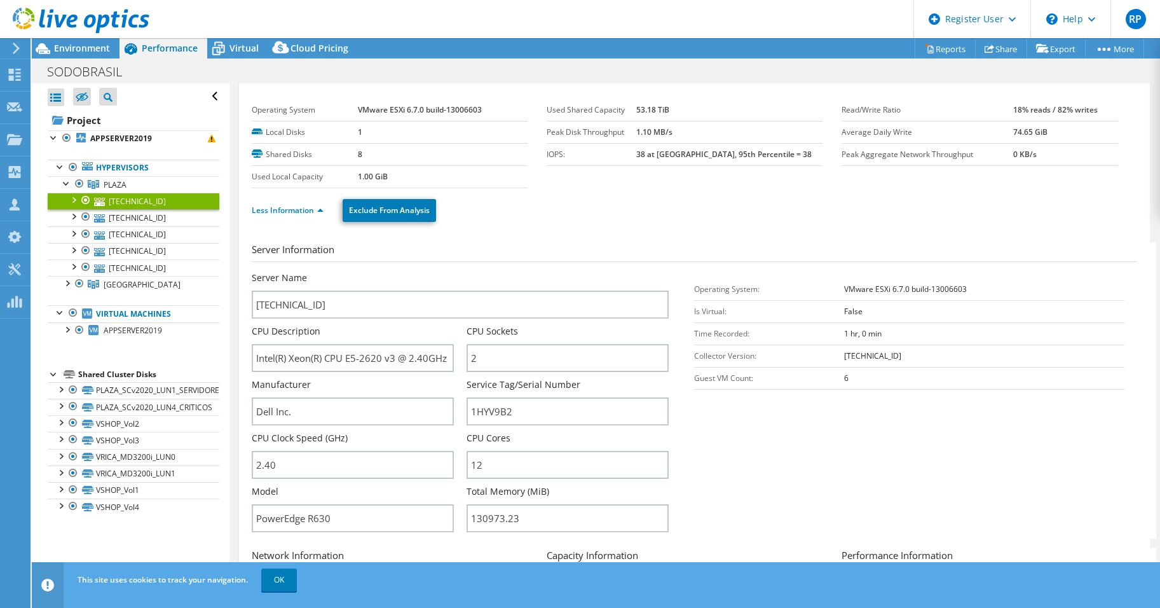
scroll to position [0, 0]
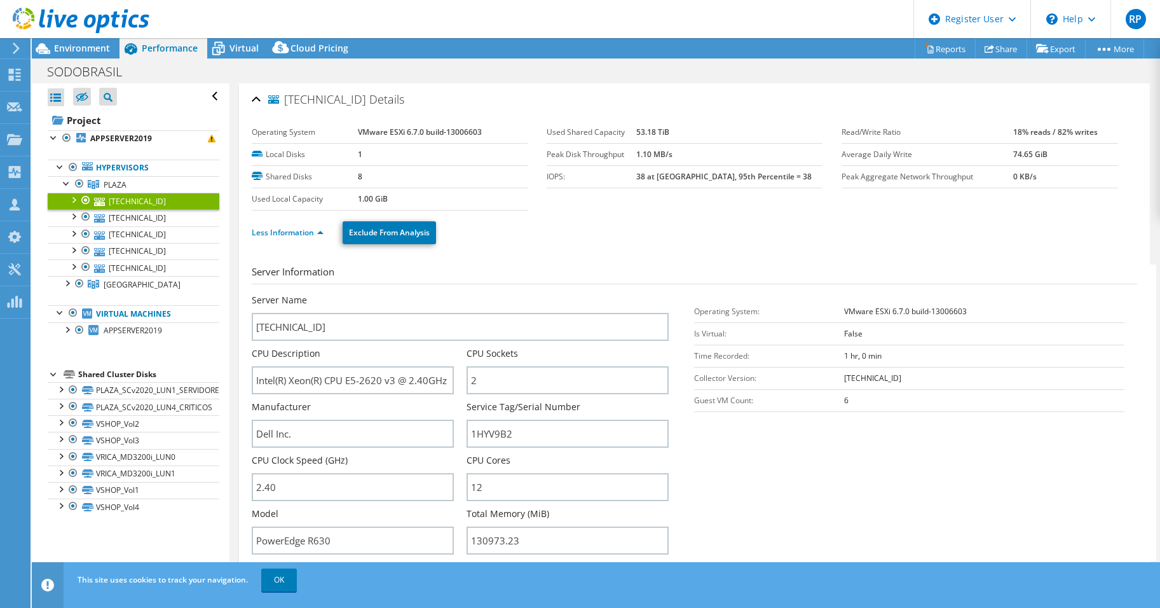
click at [402, 133] on b "VMware ESXi 6.7.0 build-13006603" at bounding box center [420, 131] width 124 height 11
drag, startPoint x: 362, startPoint y: 132, endPoint x: 416, endPoint y: 129, distance: 54.7
click at [416, 129] on b "VMware ESXi 6.7.0 build-13006603" at bounding box center [420, 131] width 124 height 11
drag, startPoint x: 416, startPoint y: 129, endPoint x: 486, endPoint y: 131, distance: 69.3
click at [492, 131] on td "VMware ESXi 6.7.0 build-13006603" at bounding box center [443, 132] width 170 height 22
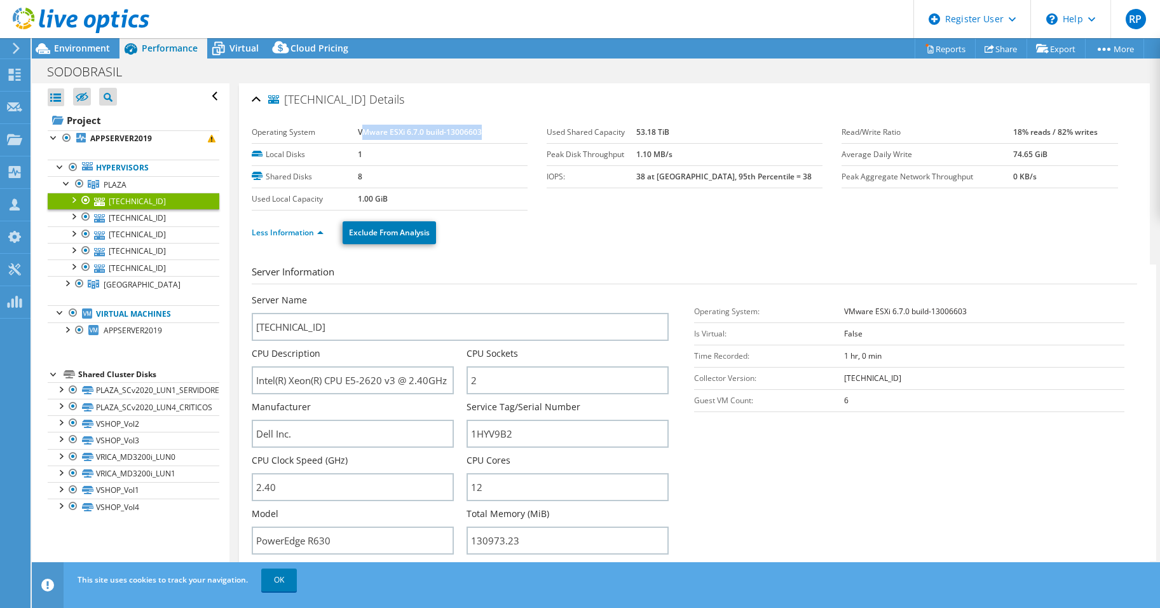
drag, startPoint x: 477, startPoint y: 133, endPoint x: 364, endPoint y: 139, distance: 113.3
click at [364, 138] on td "VMware ESXi 6.7.0 build-13006603" at bounding box center [443, 132] width 170 height 22
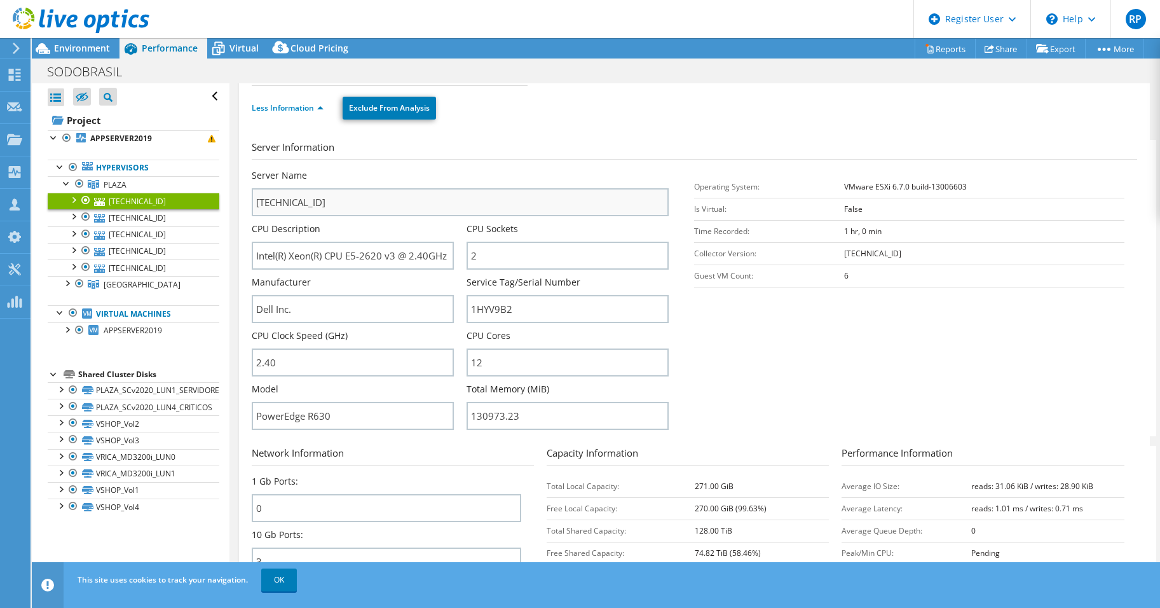
scroll to position [127, 0]
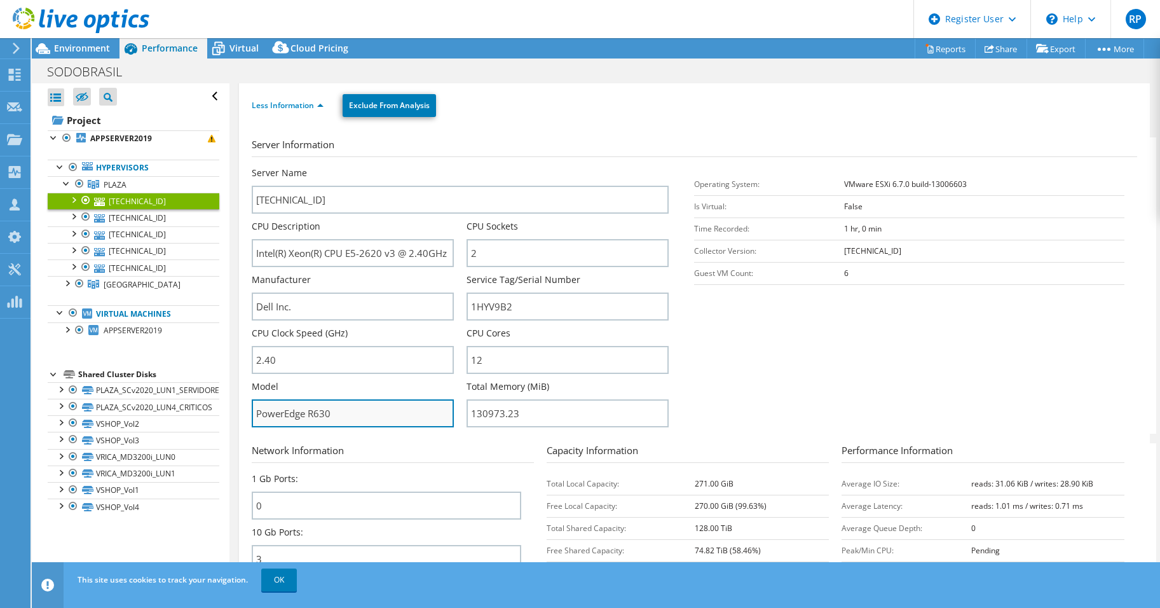
drag, startPoint x: 330, startPoint y: 415, endPoint x: 311, endPoint y: 415, distance: 19.1
click at [311, 415] on input "PowerEdge R630" at bounding box center [353, 413] width 202 height 28
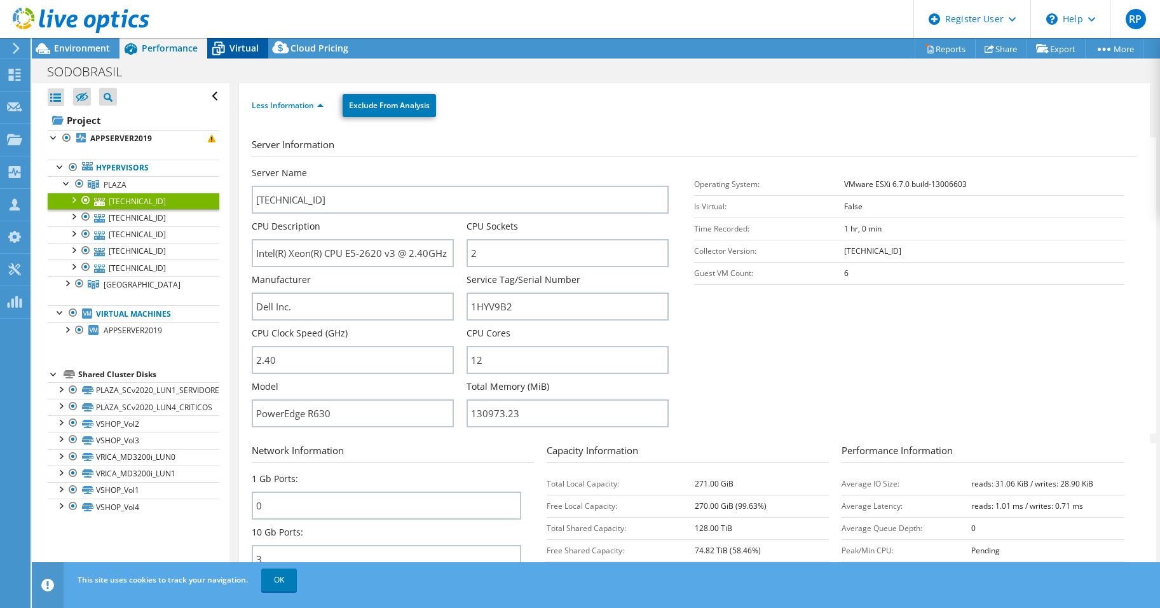
click at [234, 49] on span "Virtual" at bounding box center [243, 48] width 29 height 12
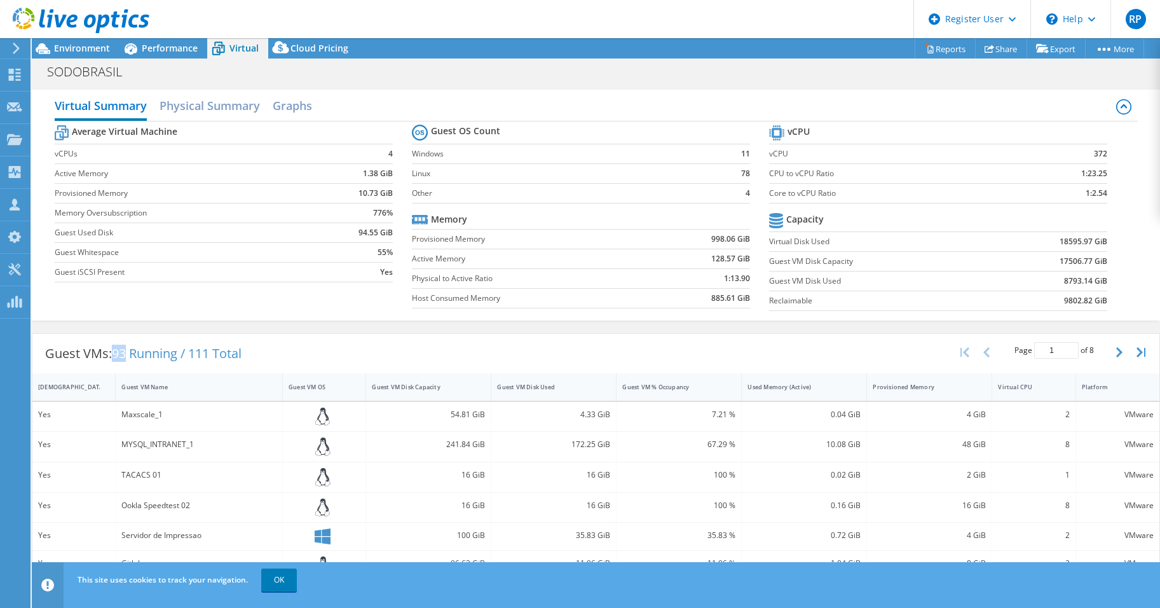
drag, startPoint x: 117, startPoint y: 353, endPoint x: 130, endPoint y: 354, distance: 12.7
click at [130, 354] on span "93 Running / 111 Total" at bounding box center [177, 352] width 130 height 17
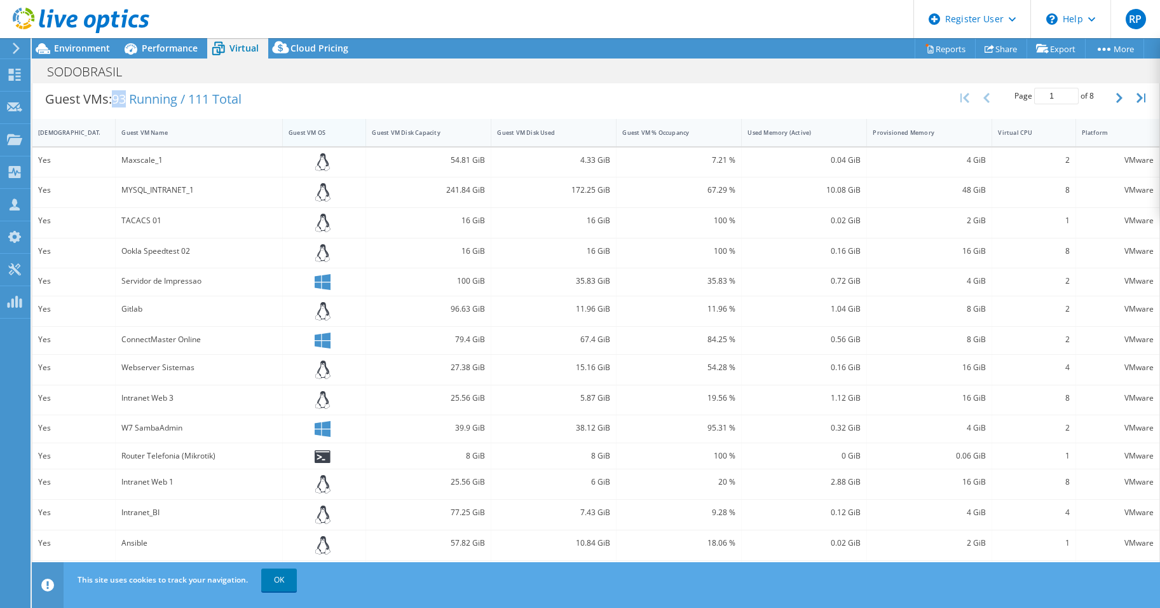
click at [319, 132] on div "Guest VM OS" at bounding box center [317, 132] width 56 height 8
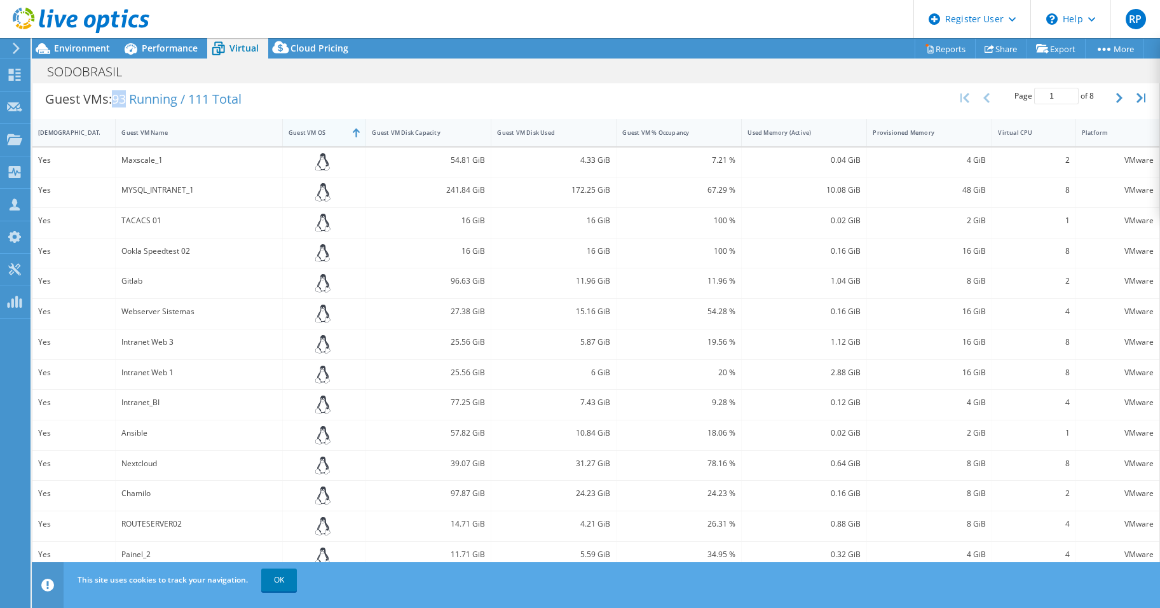
click at [315, 135] on div "Guest VM OS" at bounding box center [317, 132] width 56 height 8
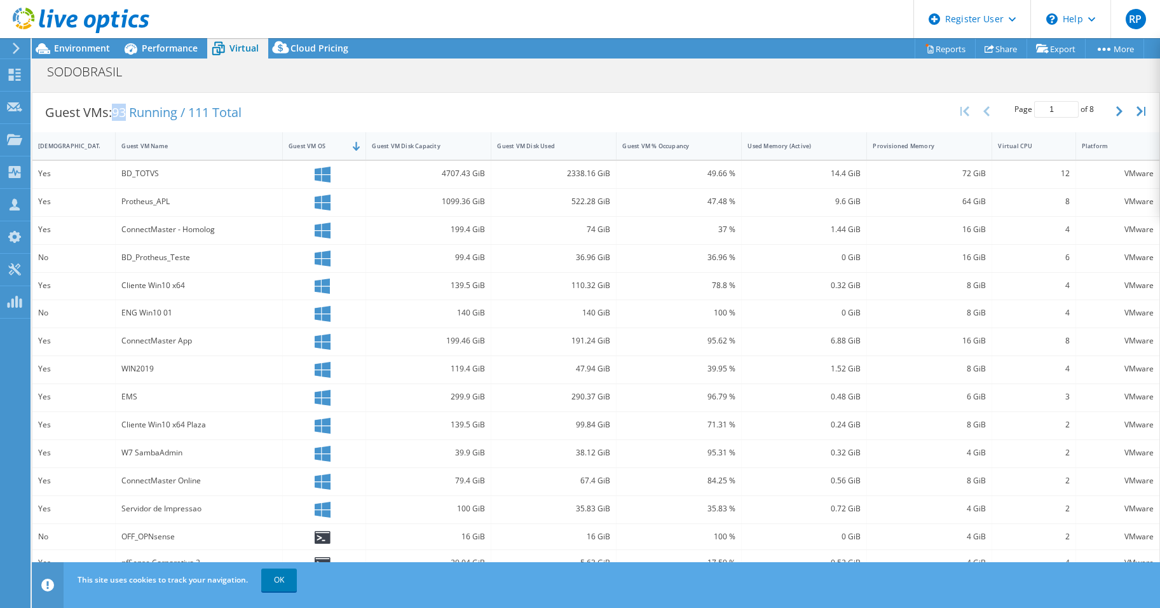
scroll to position [240, 0]
click at [282, 585] on link "OK" at bounding box center [279, 579] width 36 height 23
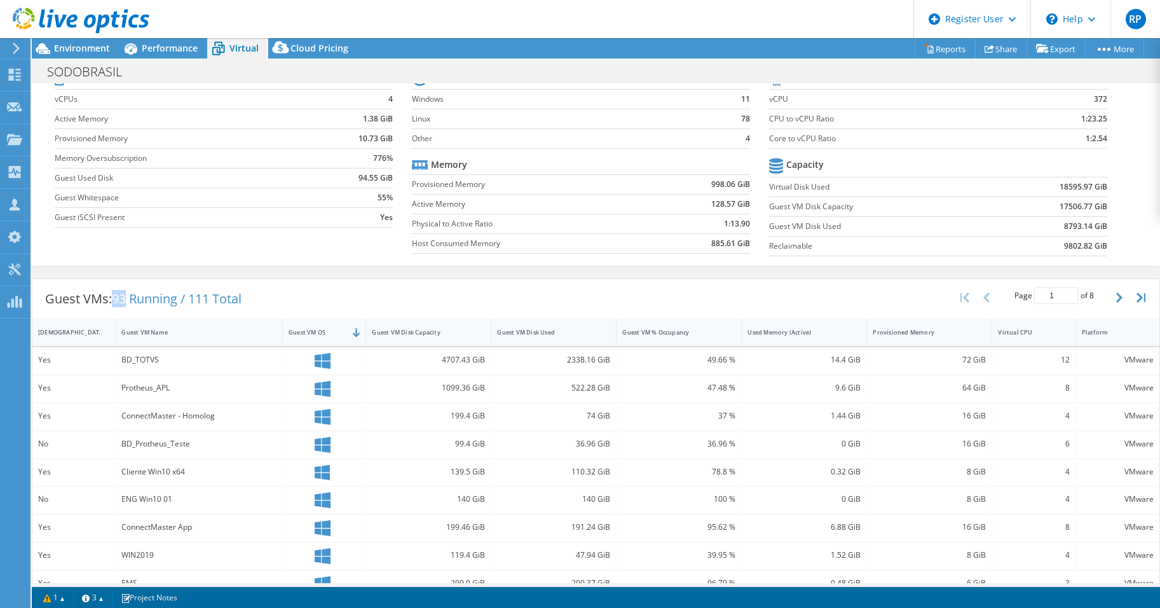
scroll to position [50, 0]
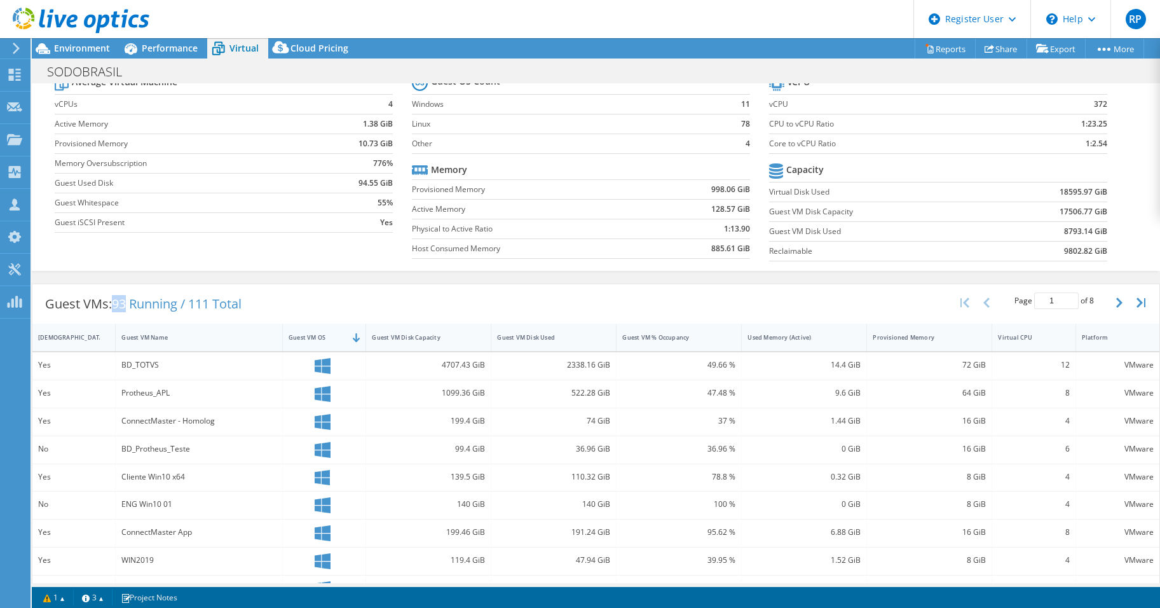
click at [355, 339] on div at bounding box center [365, 337] width 23 height 27
click at [316, 333] on div "Guest VM OS" at bounding box center [317, 337] width 56 height 8
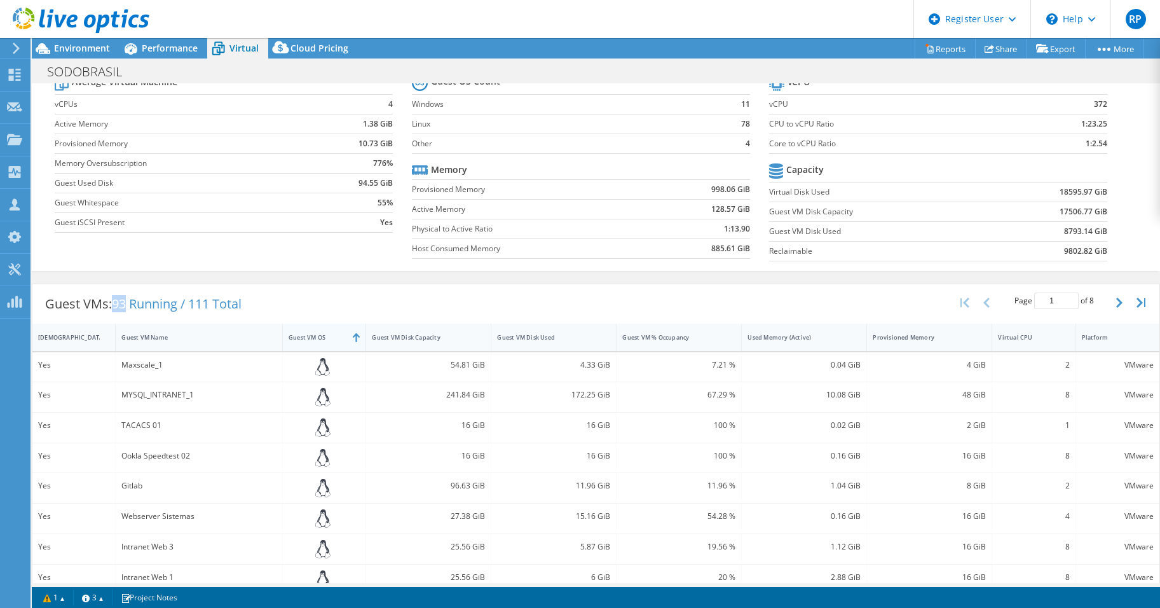
click at [322, 339] on div "Guest VM OS" at bounding box center [317, 337] width 56 height 8
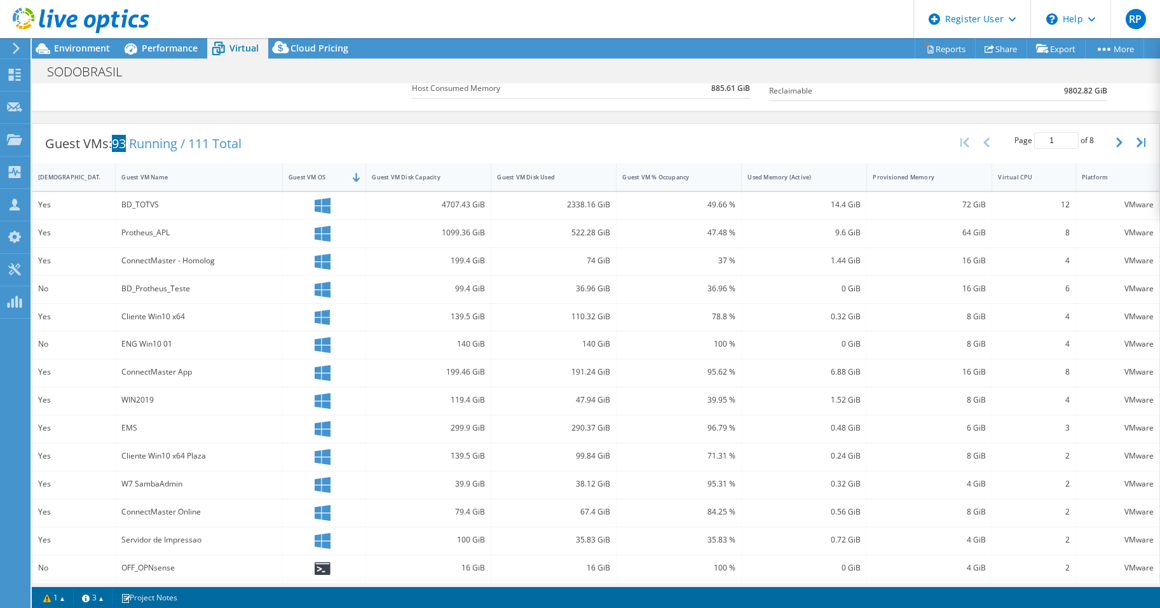
scroll to position [240, 0]
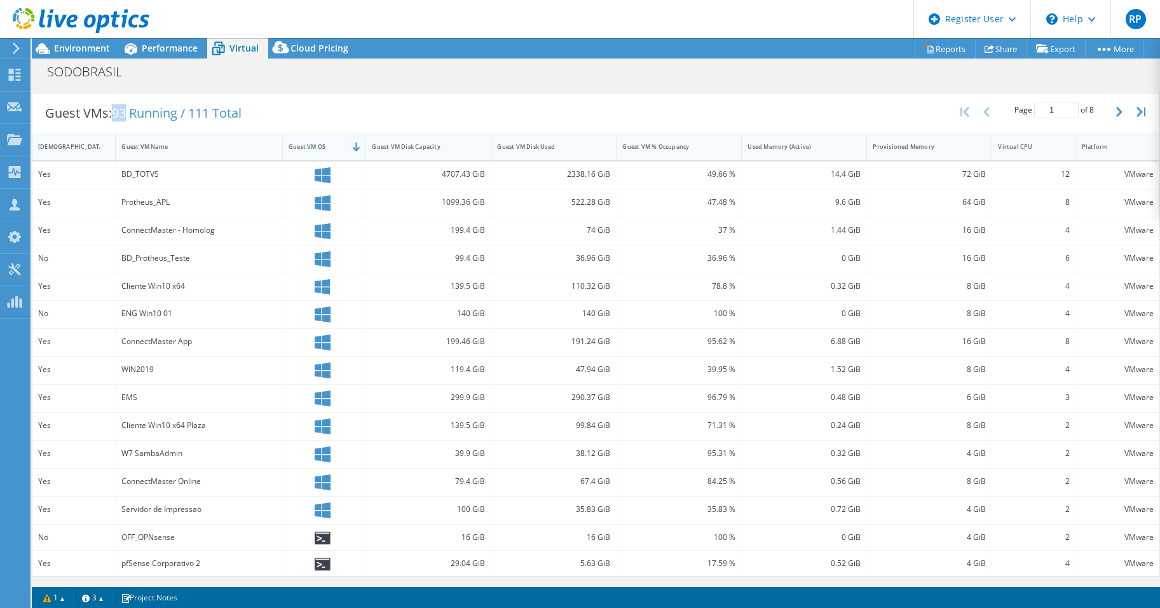
click at [323, 147] on div "Guest VM OS" at bounding box center [317, 146] width 56 height 8
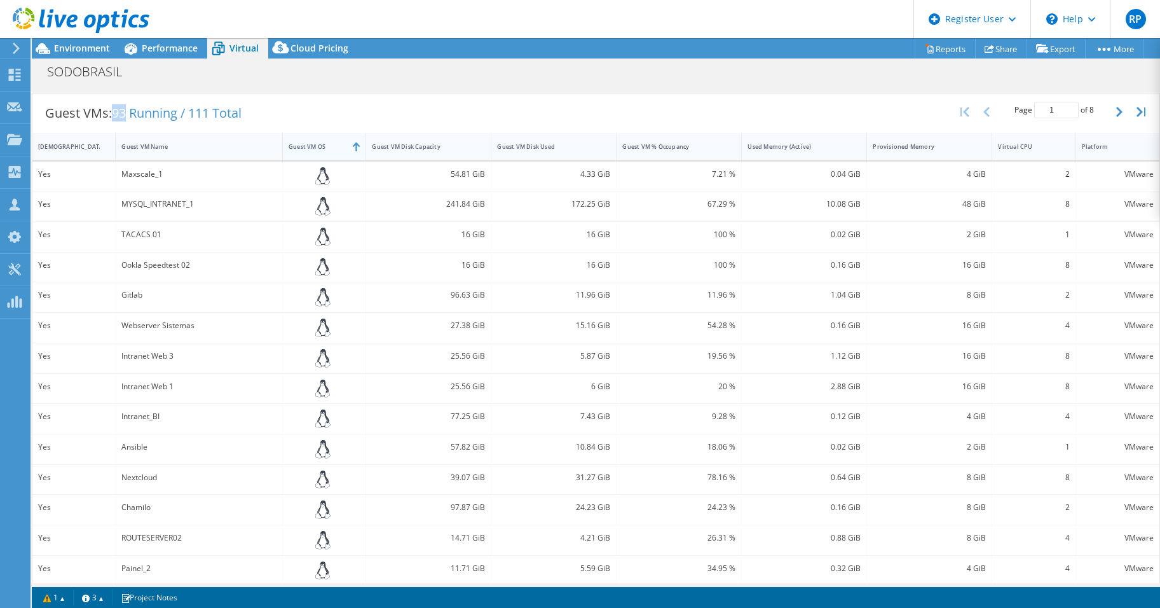
click at [338, 150] on div "Guest VM OS" at bounding box center [317, 146] width 56 height 8
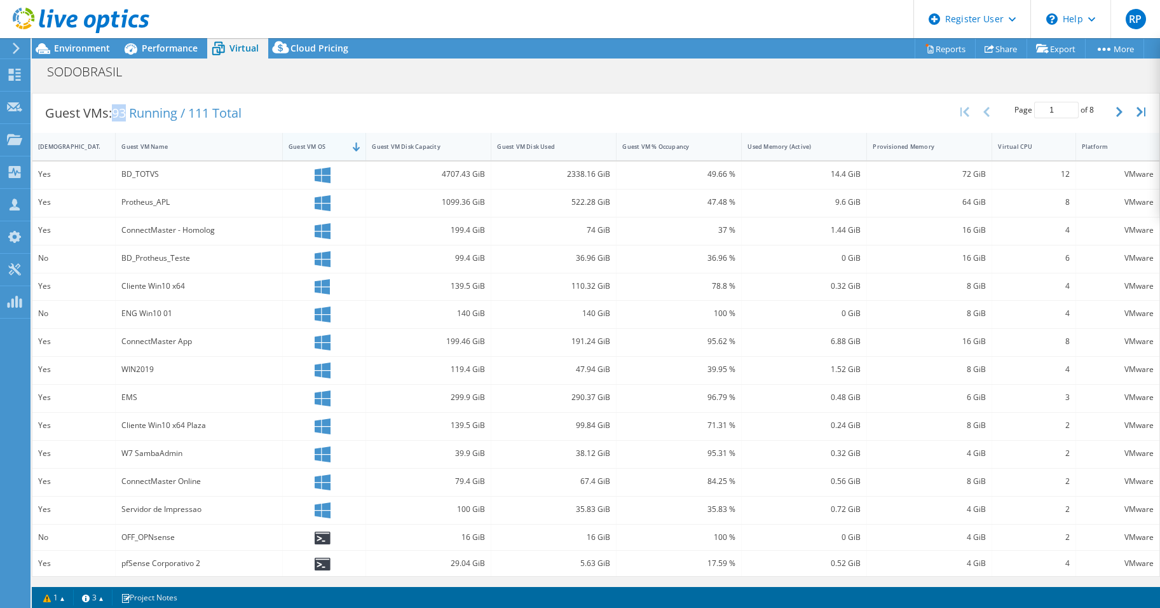
click at [320, 151] on div "Guest VM OS" at bounding box center [316, 147] width 67 height 20
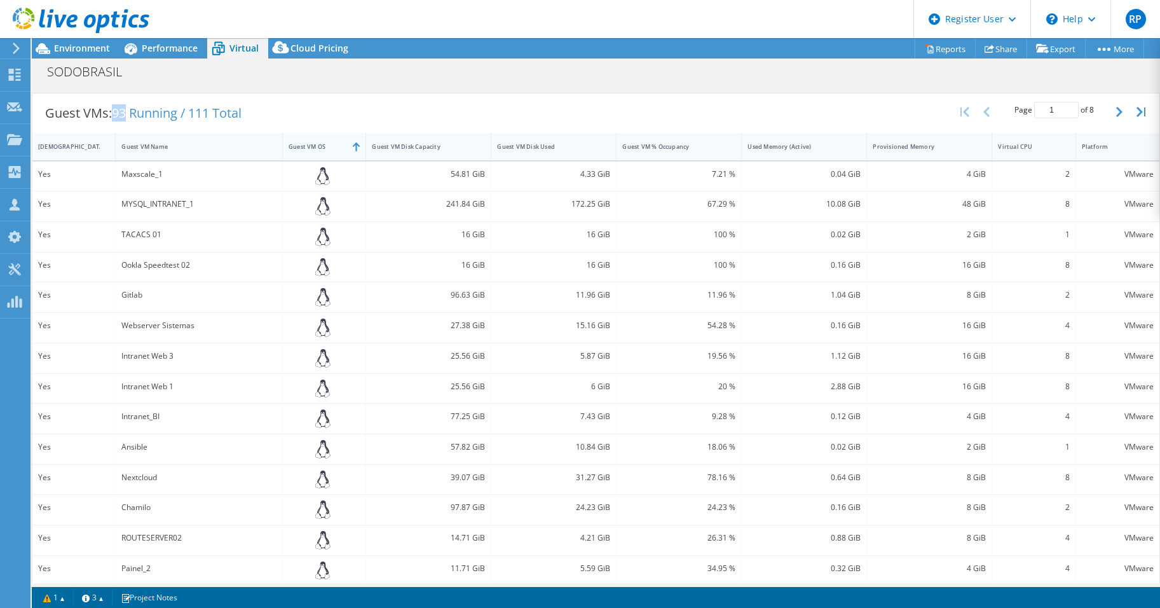
click at [327, 149] on div "Guest VM OS" at bounding box center [317, 146] width 56 height 8
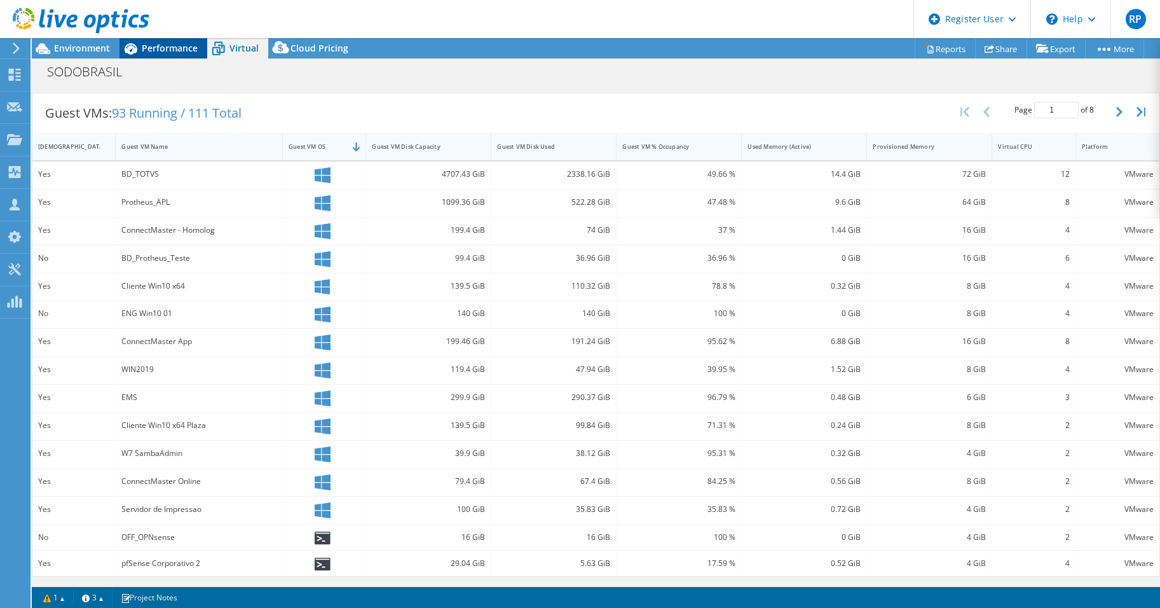
click at [165, 54] on div "Performance" at bounding box center [163, 48] width 88 height 20
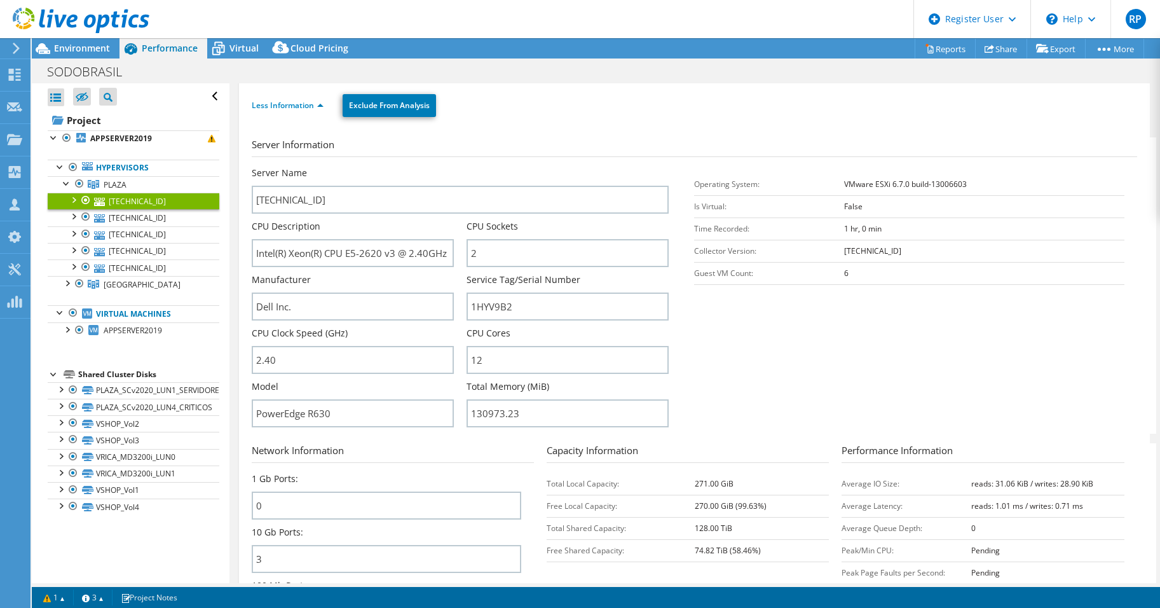
scroll to position [0, 0]
click at [123, 184] on span "PLAZA" at bounding box center [115, 184] width 23 height 11
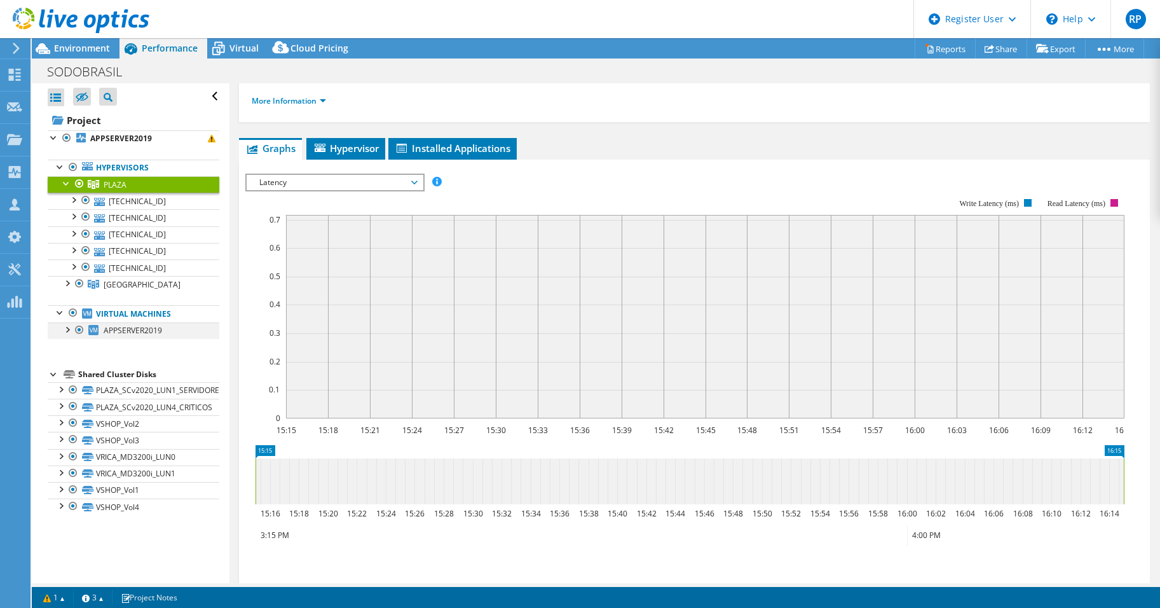
click at [71, 328] on div at bounding box center [66, 328] width 13 height 13
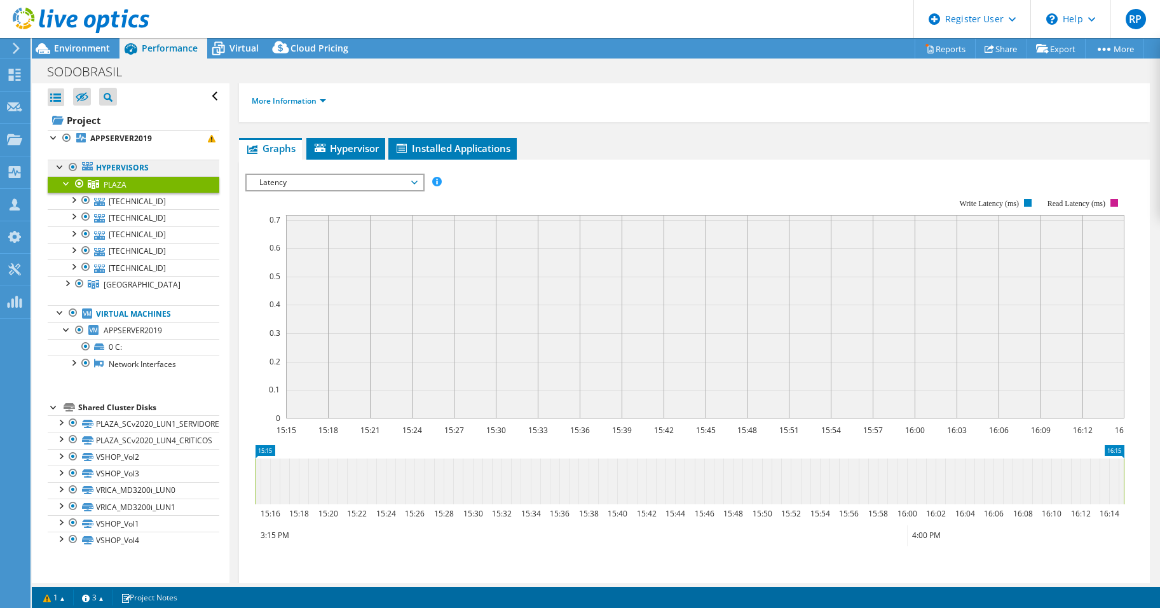
click at [119, 167] on link "Hypervisors" at bounding box center [134, 168] width 172 height 17
click at [83, 50] on span "Environment" at bounding box center [82, 48] width 56 height 12
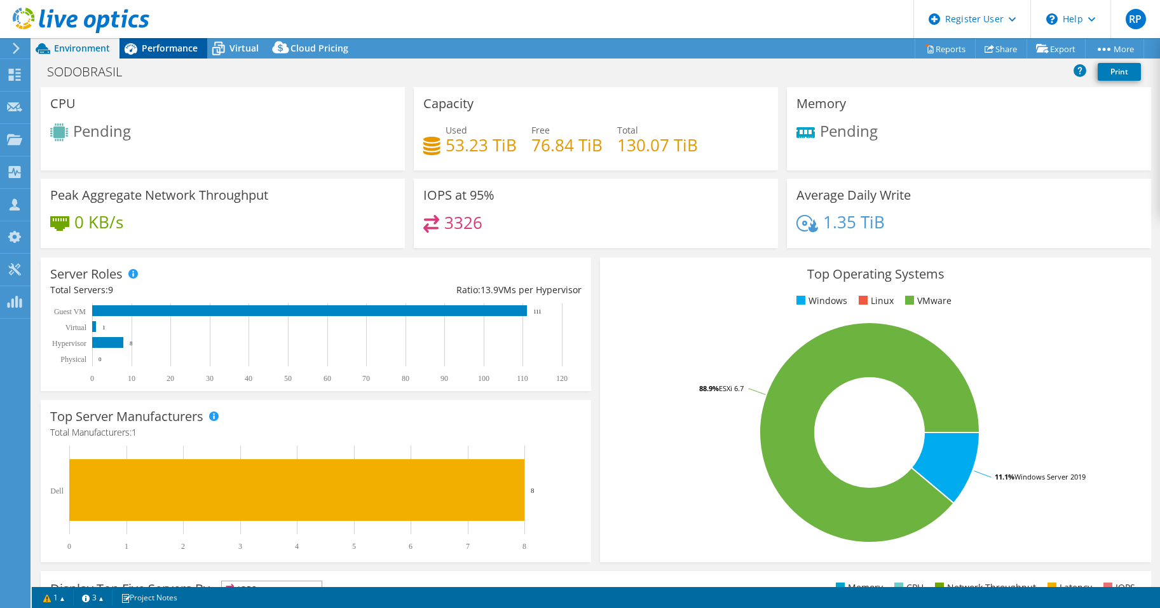
click at [161, 44] on span "Performance" at bounding box center [170, 48] width 56 height 12
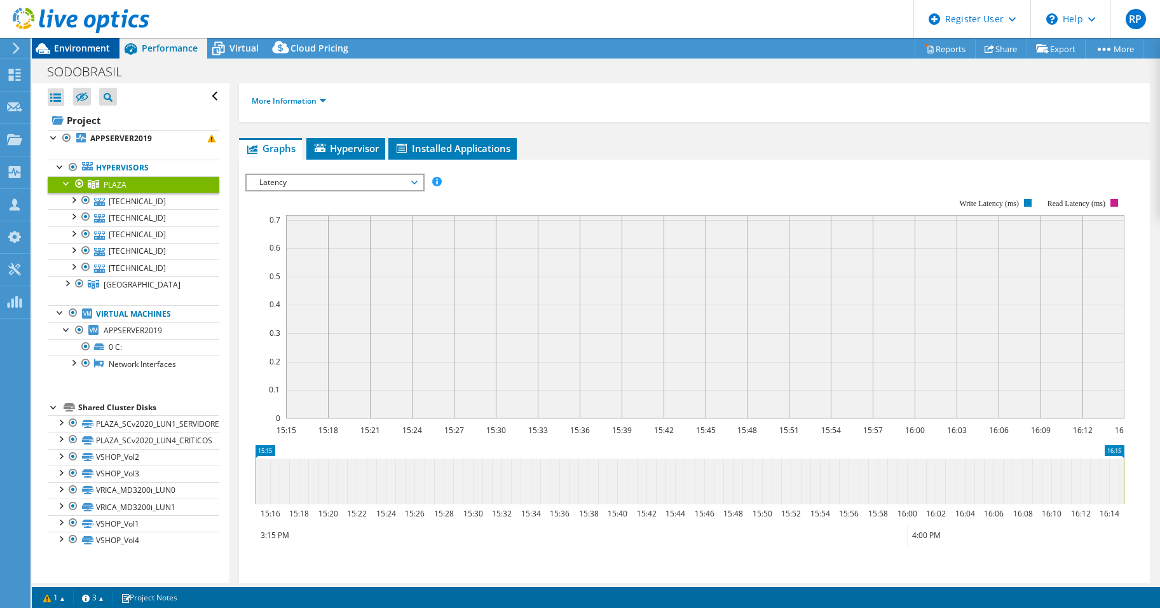
click at [66, 51] on span "Environment" at bounding box center [82, 48] width 56 height 12
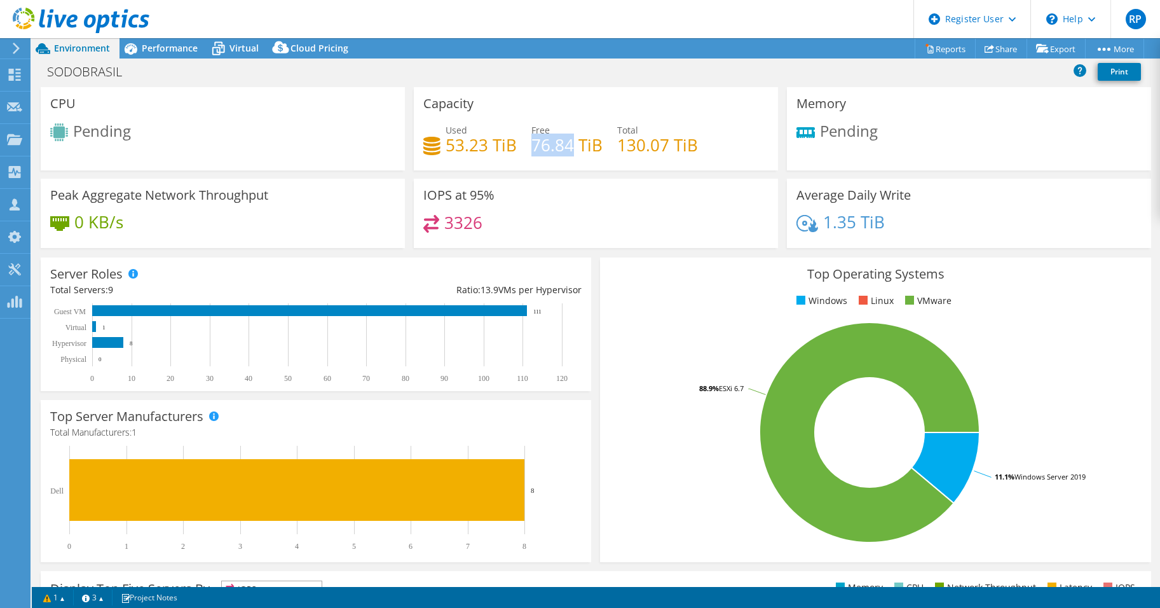
drag, startPoint x: 530, startPoint y: 142, endPoint x: 569, endPoint y: 144, distance: 38.8
click at [569, 144] on h4 "76.84 TiB" at bounding box center [566, 145] width 71 height 14
drag, startPoint x: 569, startPoint y: 144, endPoint x: 621, endPoint y: 147, distance: 52.2
click at [621, 147] on div "Used 53.23 TiB Free 76.84 TiB Total 130.07 TiB" at bounding box center [595, 143] width 345 height 41
click at [156, 47] on span "Performance" at bounding box center [170, 48] width 56 height 12
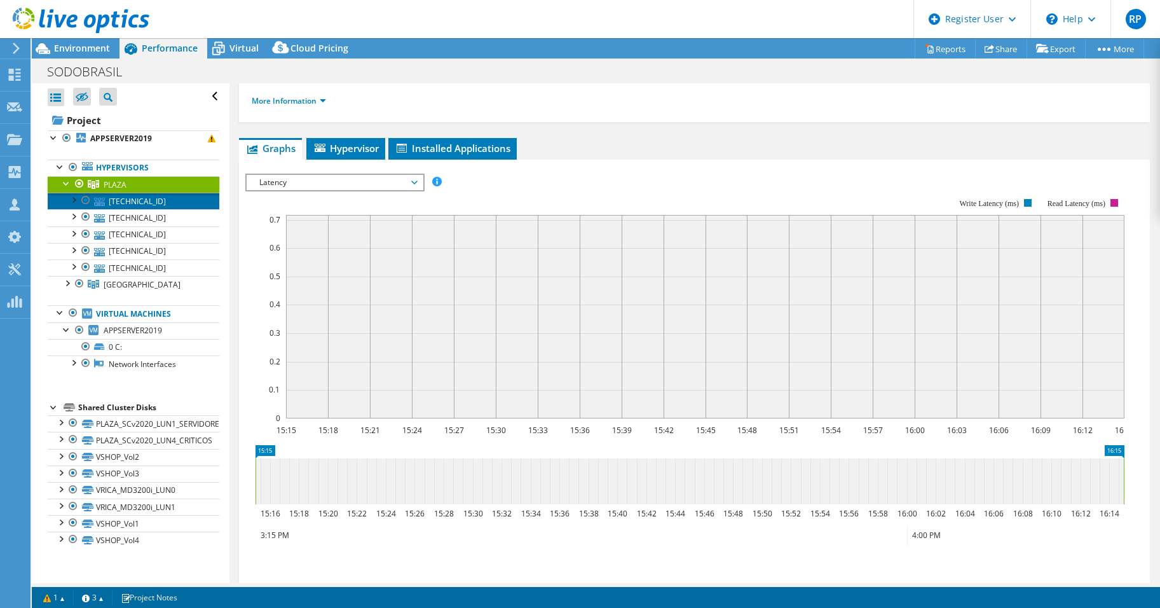
click at [133, 203] on link "[TECHNICAL_ID]" at bounding box center [134, 201] width 172 height 17
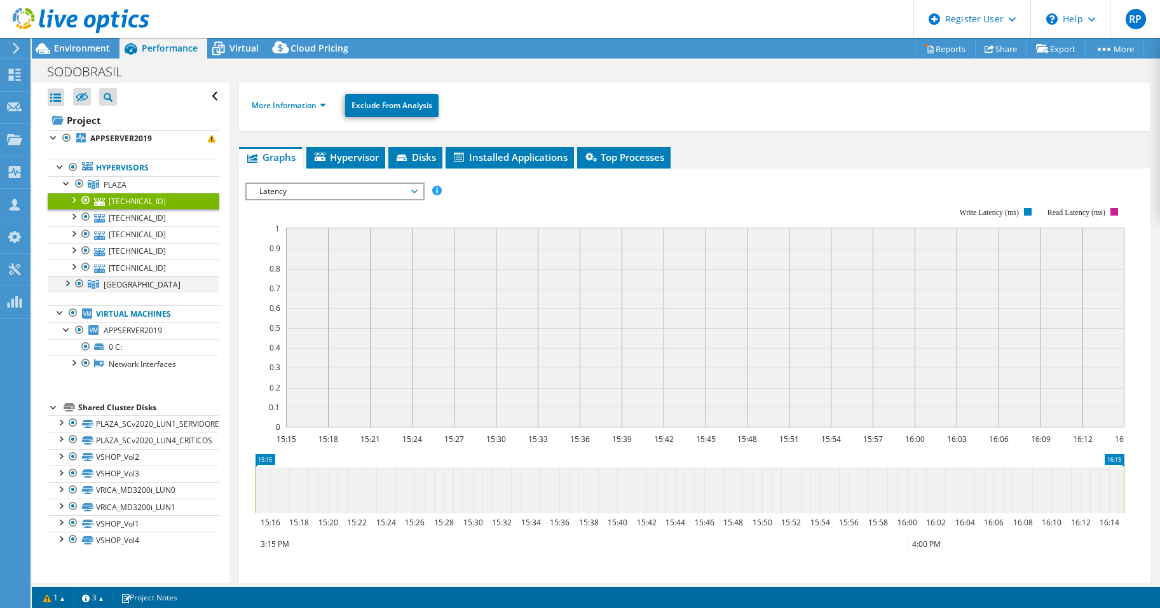
click at [70, 287] on div at bounding box center [66, 282] width 13 height 13
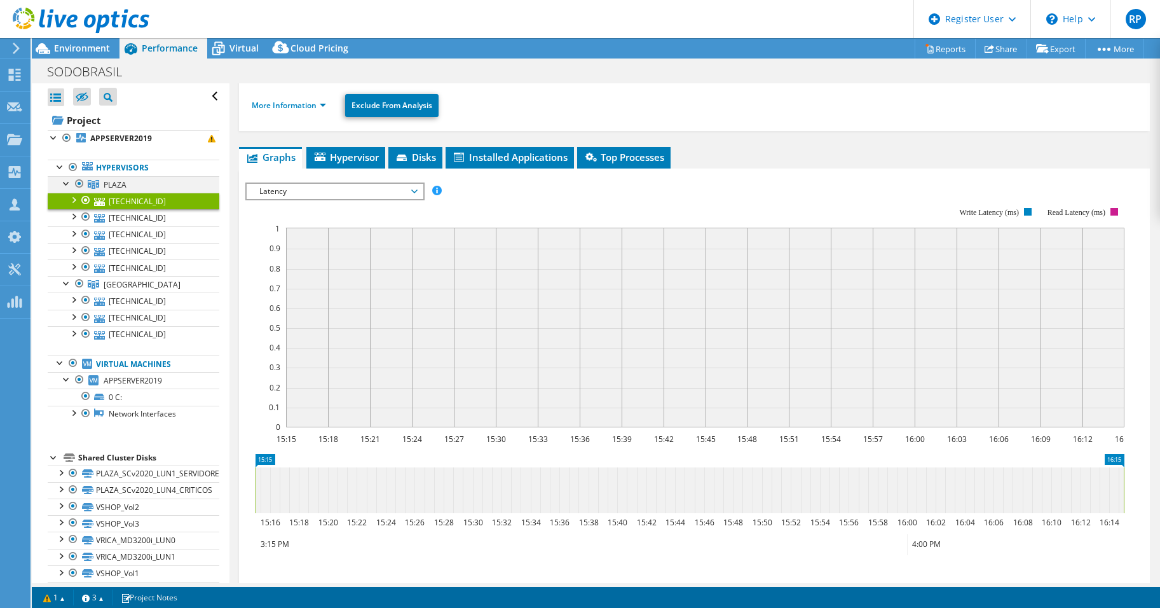
click at [65, 184] on div at bounding box center [66, 182] width 13 height 13
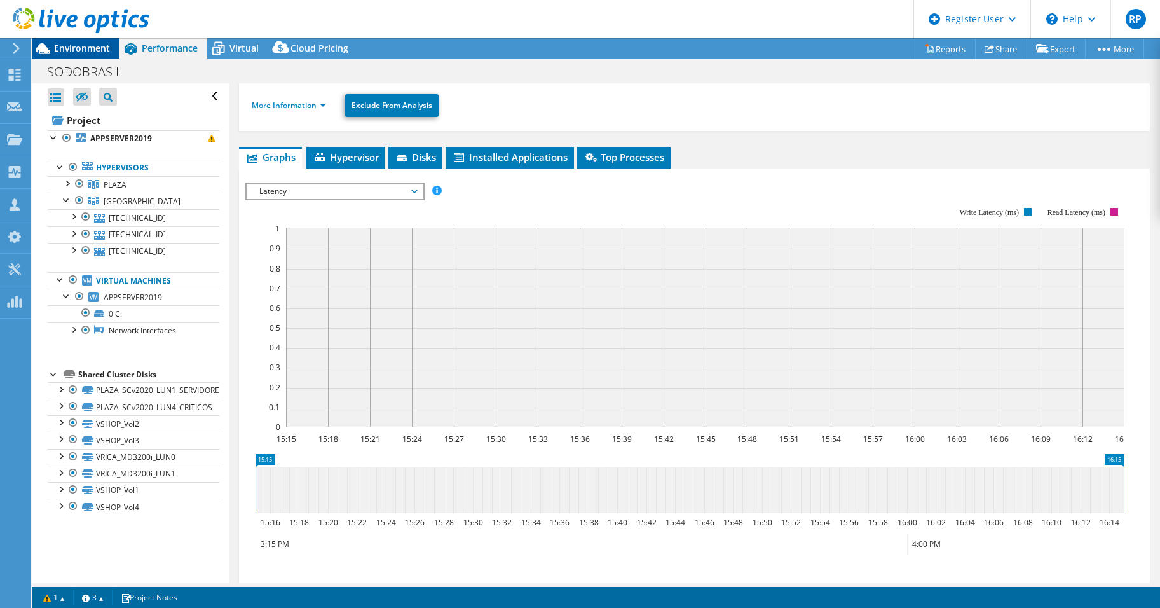
click at [74, 48] on span "Environment" at bounding box center [82, 48] width 56 height 12
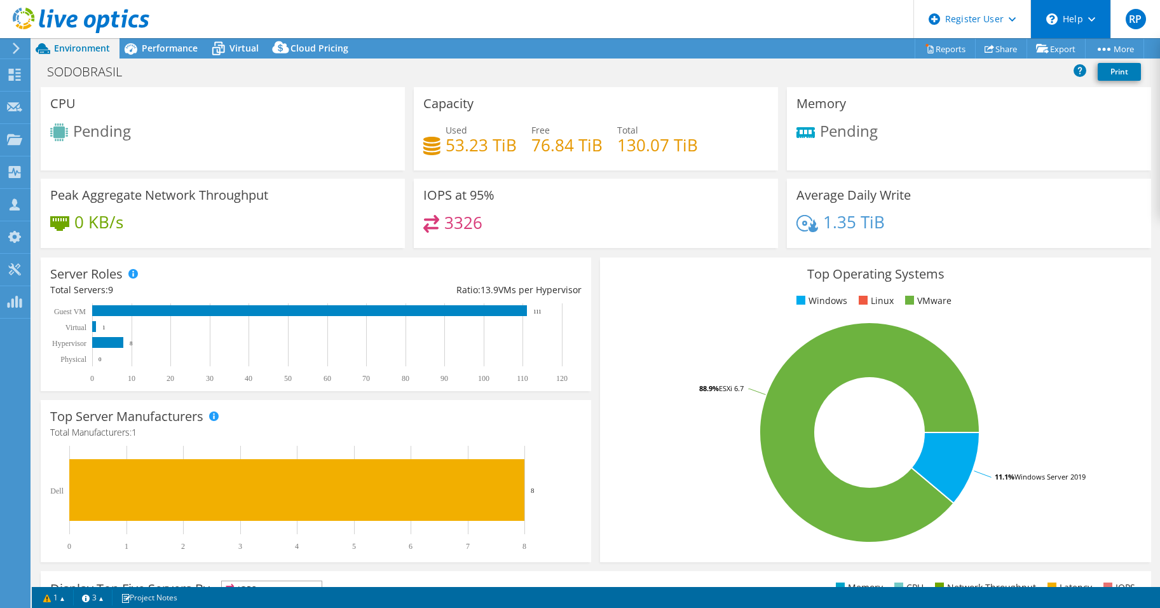
click at [1091, 15] on div "\n Help" at bounding box center [1070, 19] width 80 height 38
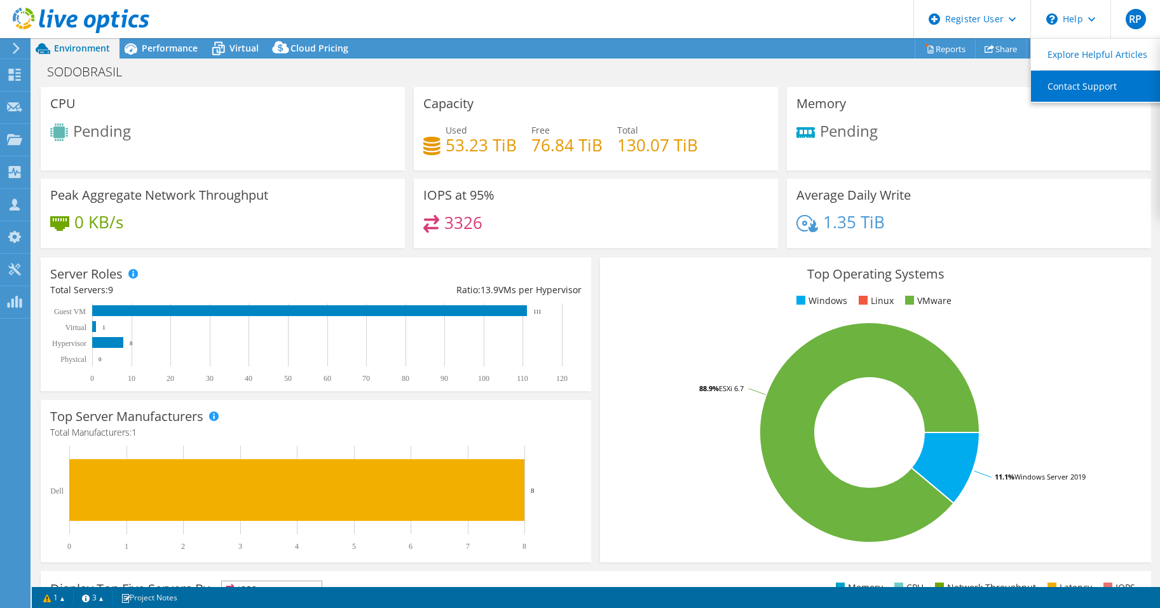
click at [1081, 89] on link "Contact Support" at bounding box center [1102, 86] width 142 height 31
drag, startPoint x: 325, startPoint y: 15, endPoint x: 301, endPoint y: 34, distance: 31.2
click at [325, 15] on header "RP Dell User Robson Pupio Robson.Pupio@Dell.com Dell My Profile Log Out \n Help…" at bounding box center [580, 19] width 1160 height 38
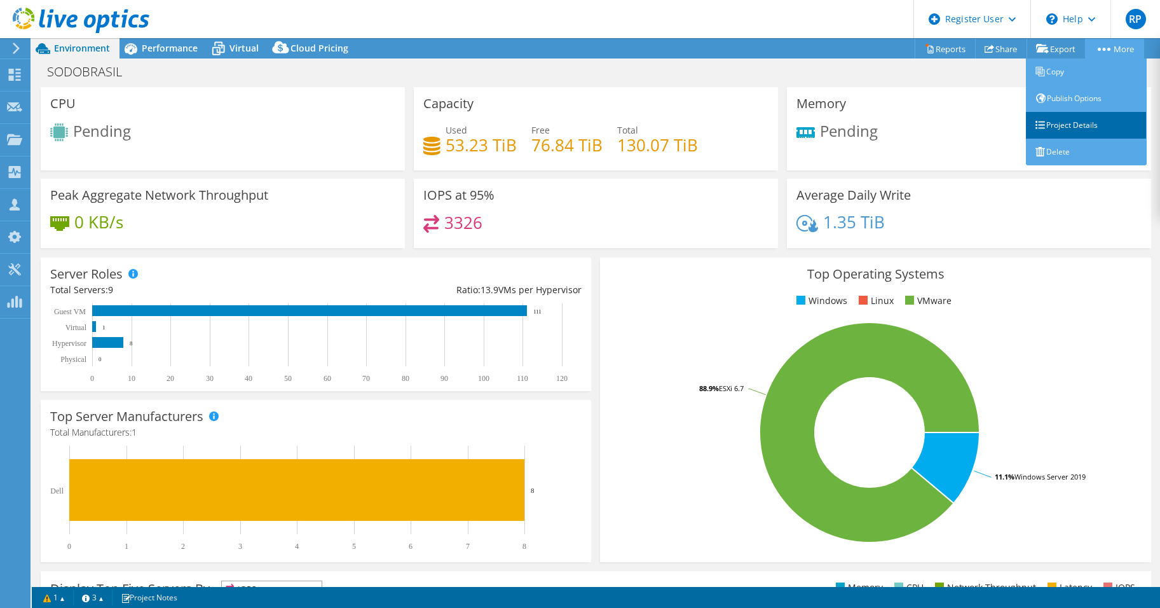
click at [1065, 126] on link "Project Details" at bounding box center [1086, 125] width 121 height 27
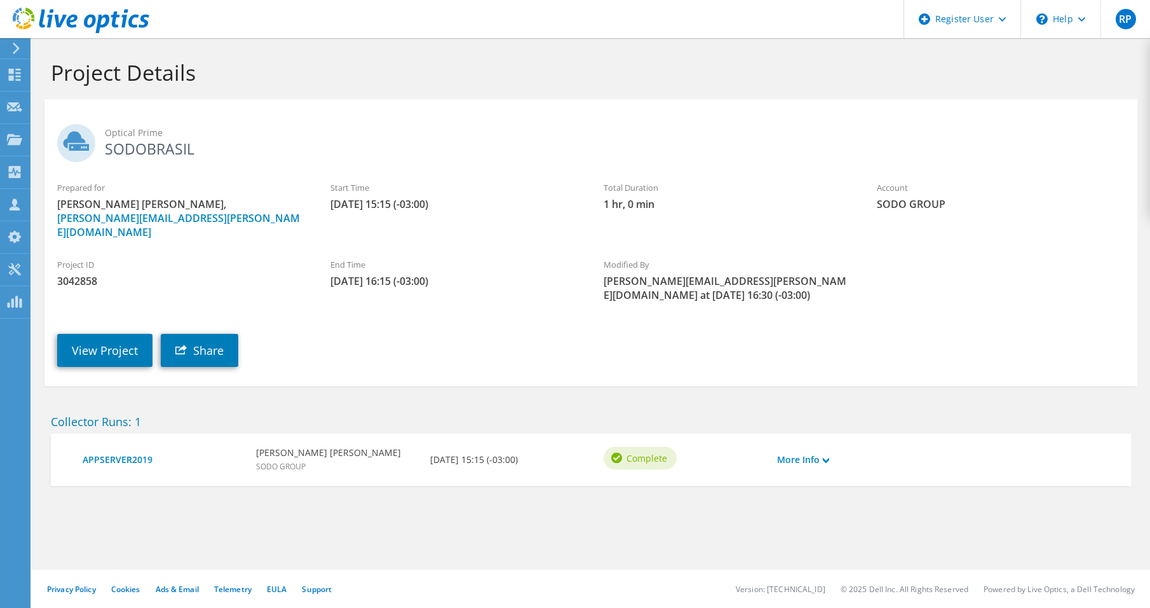
click at [77, 274] on span "3042858" at bounding box center [181, 281] width 248 height 14
copy span "3042858"
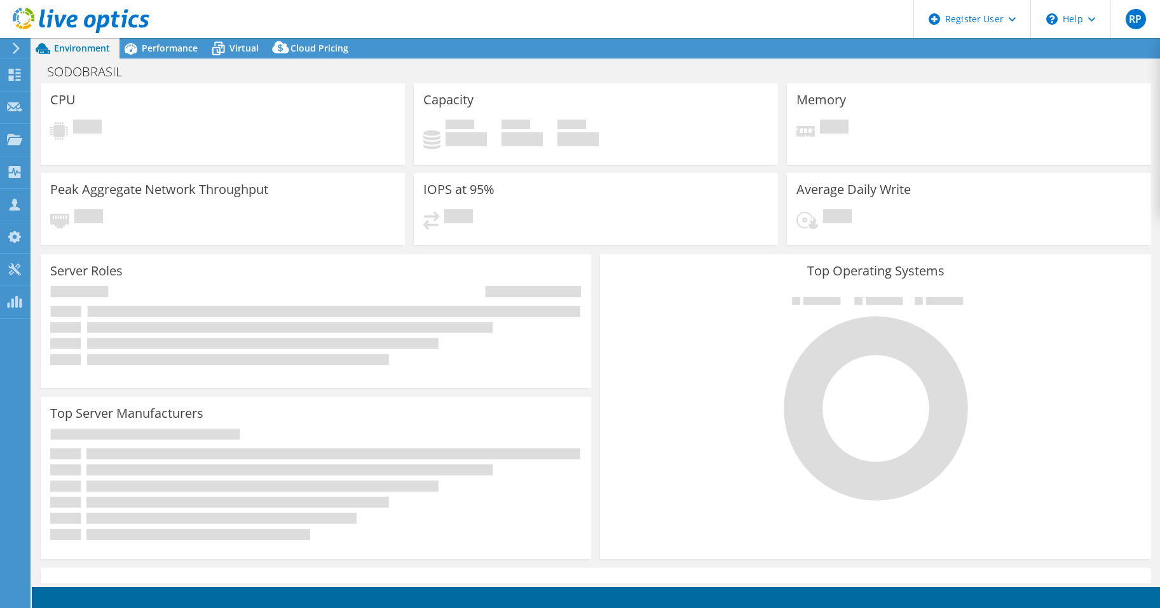
select select "SelectRegion"
select select "USD"
